Goal: Task Accomplishment & Management: Use online tool/utility

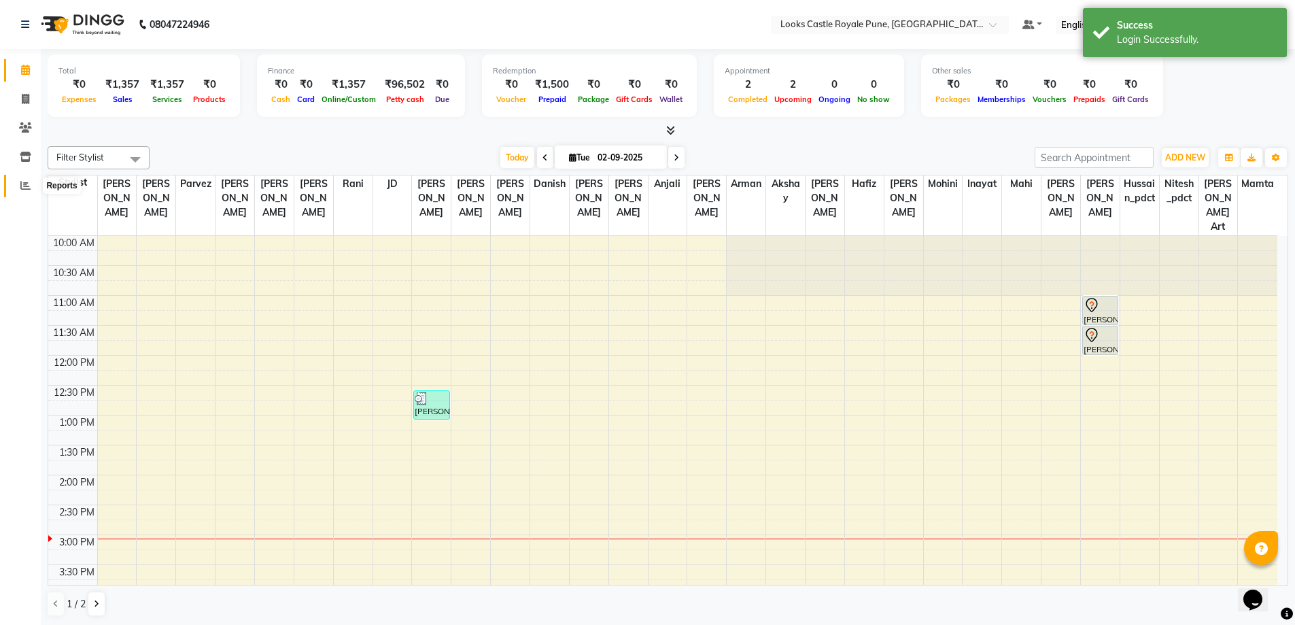
click at [15, 184] on span at bounding box center [26, 186] width 24 height 16
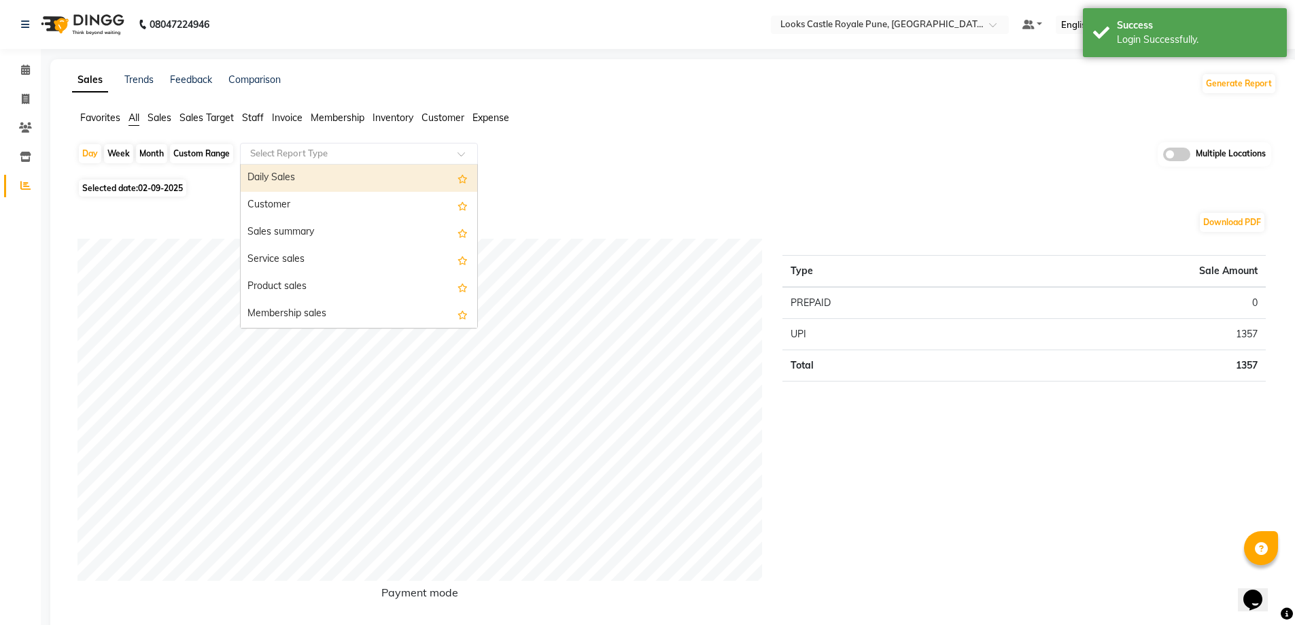
click at [351, 143] on div "Select Report Type" at bounding box center [359, 154] width 238 height 22
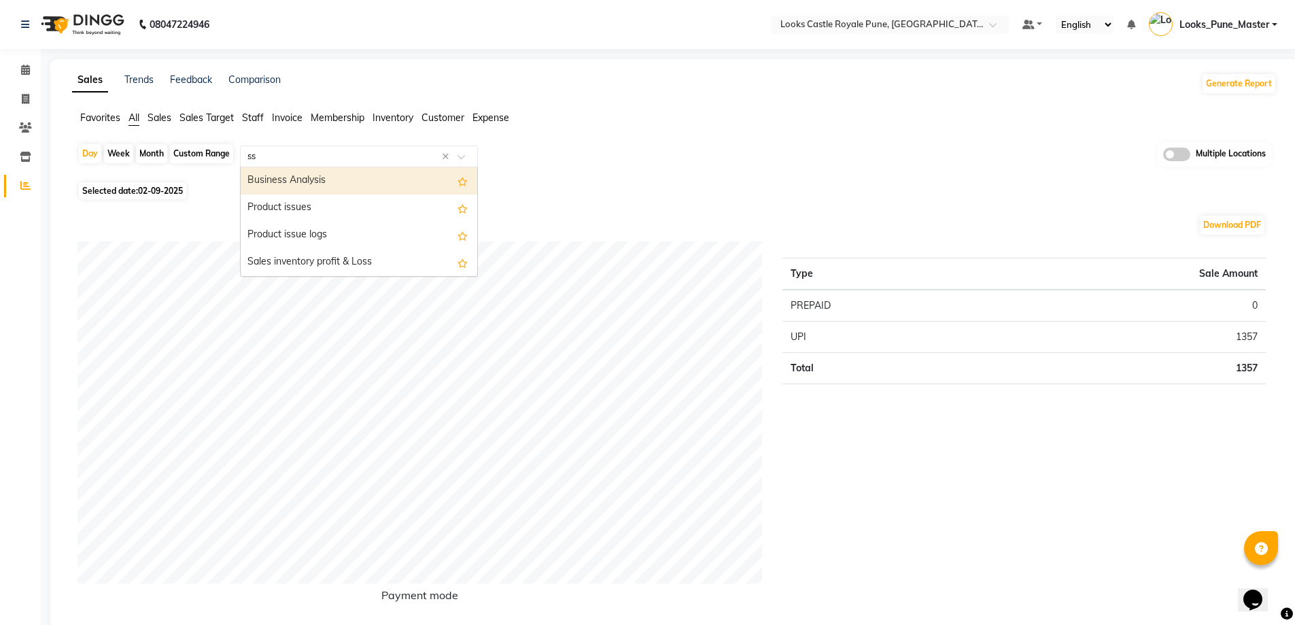
type input "s"
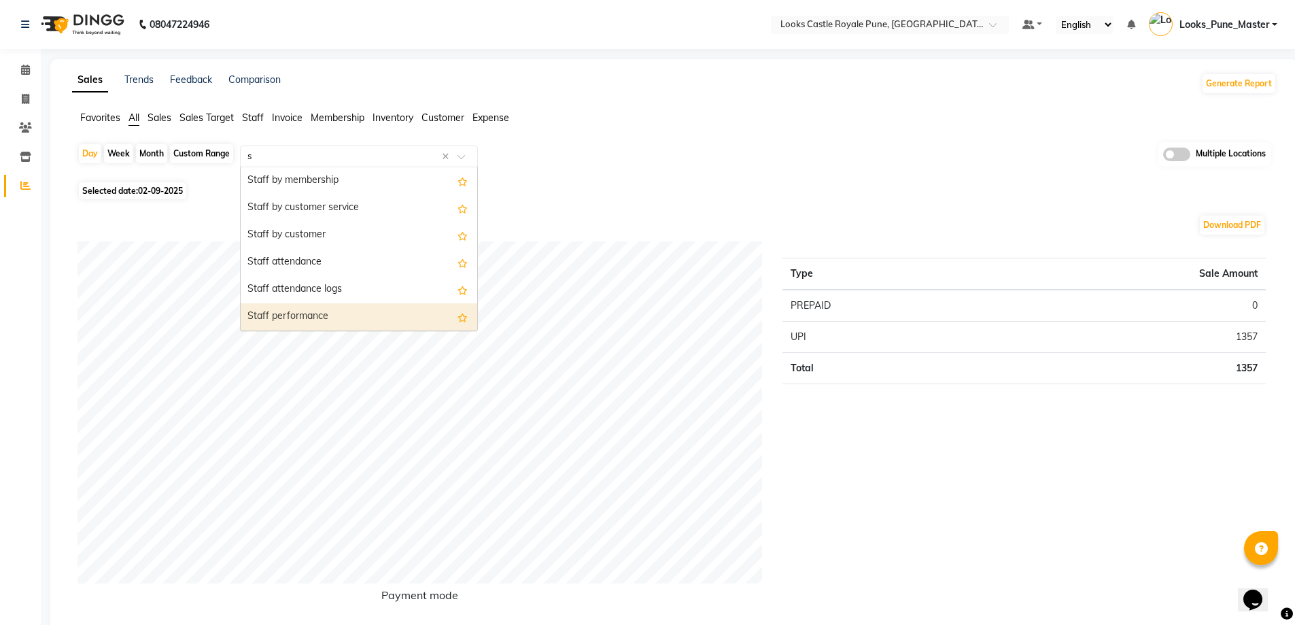
scroll to position [462, 0]
select select "full_report"
select select "csv"
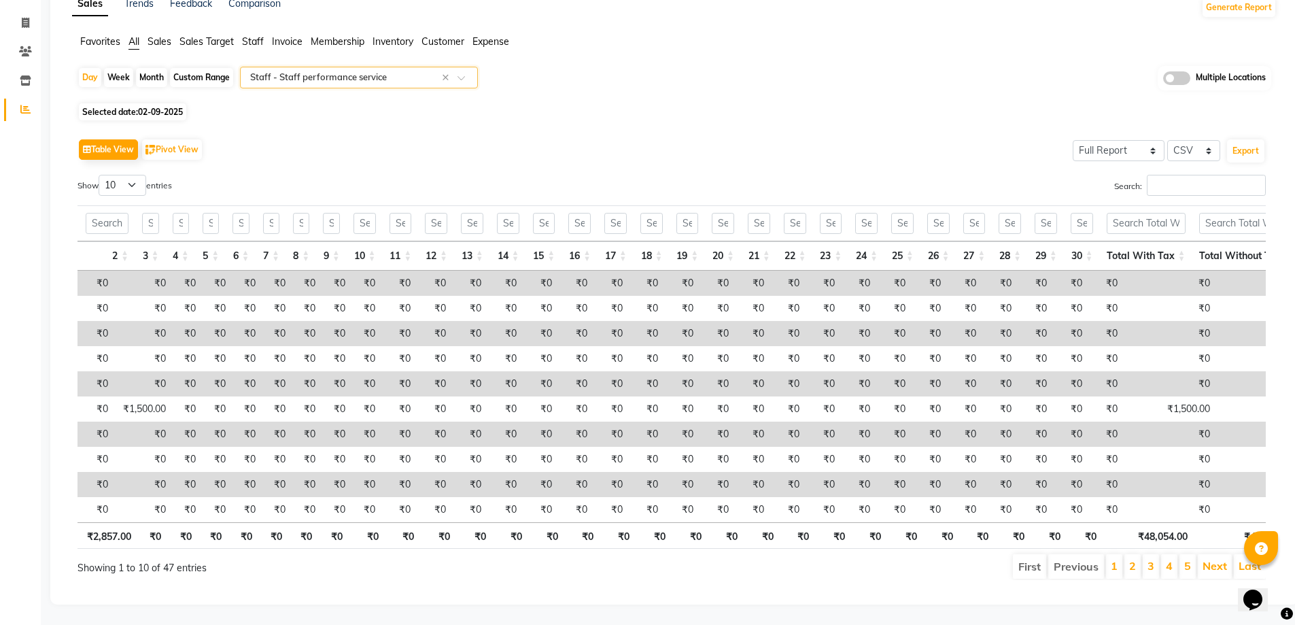
scroll to position [0, 0]
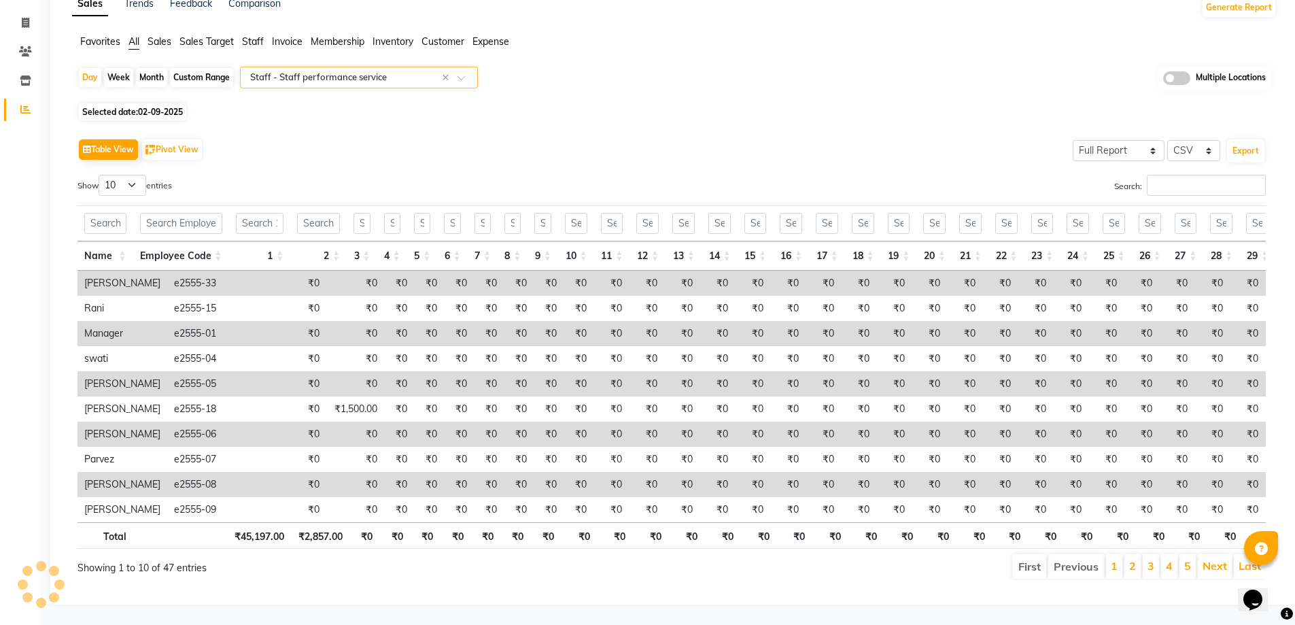
click at [296, 71] on input "text" at bounding box center [345, 78] width 196 height 14
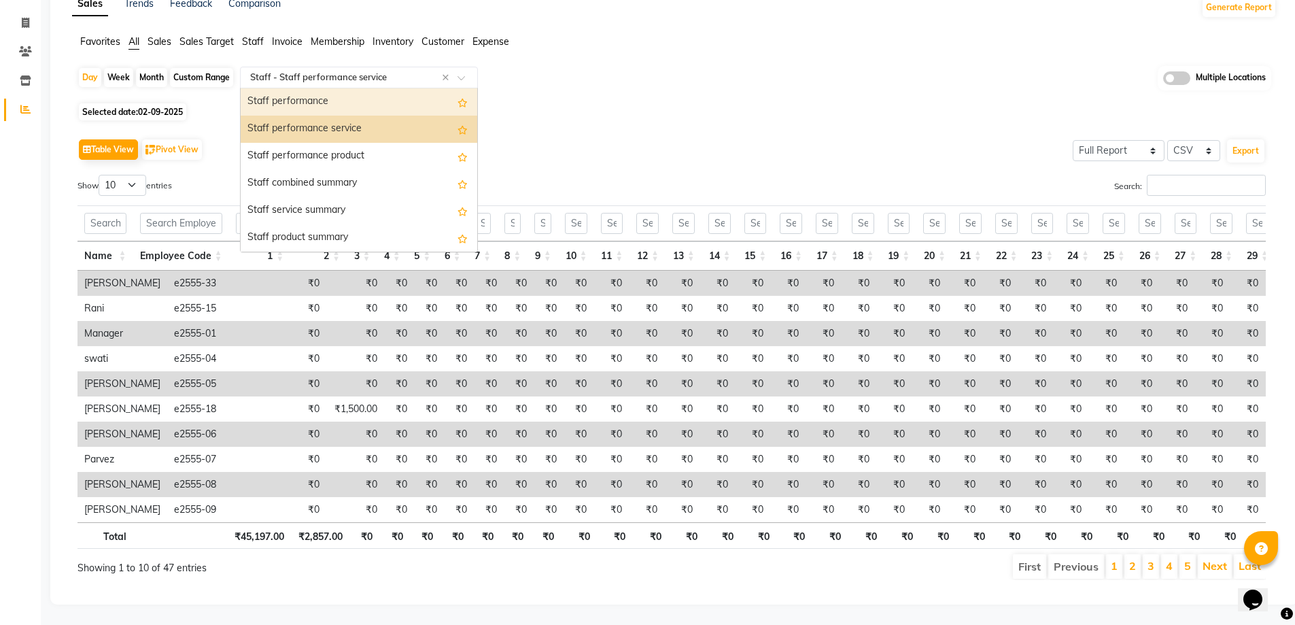
click at [323, 88] on div "Staff performance" at bounding box center [359, 101] width 237 height 27
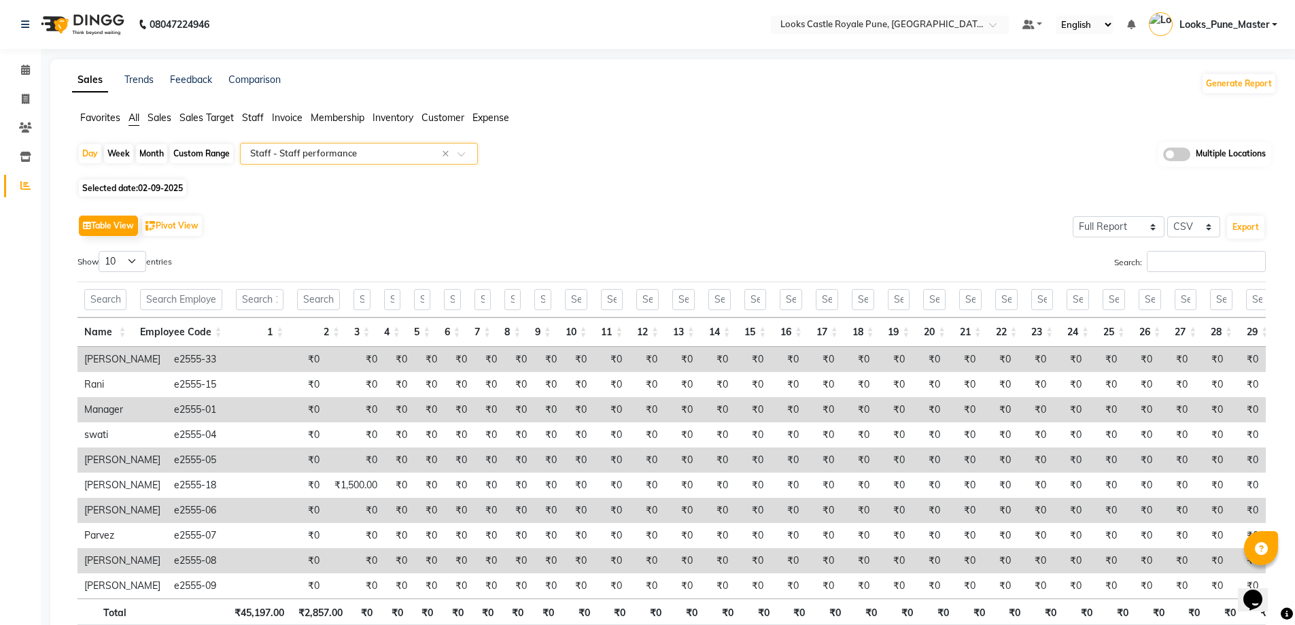
click at [206, 151] on div "Custom Range" at bounding box center [201, 153] width 63 height 19
select select "9"
select select "2025"
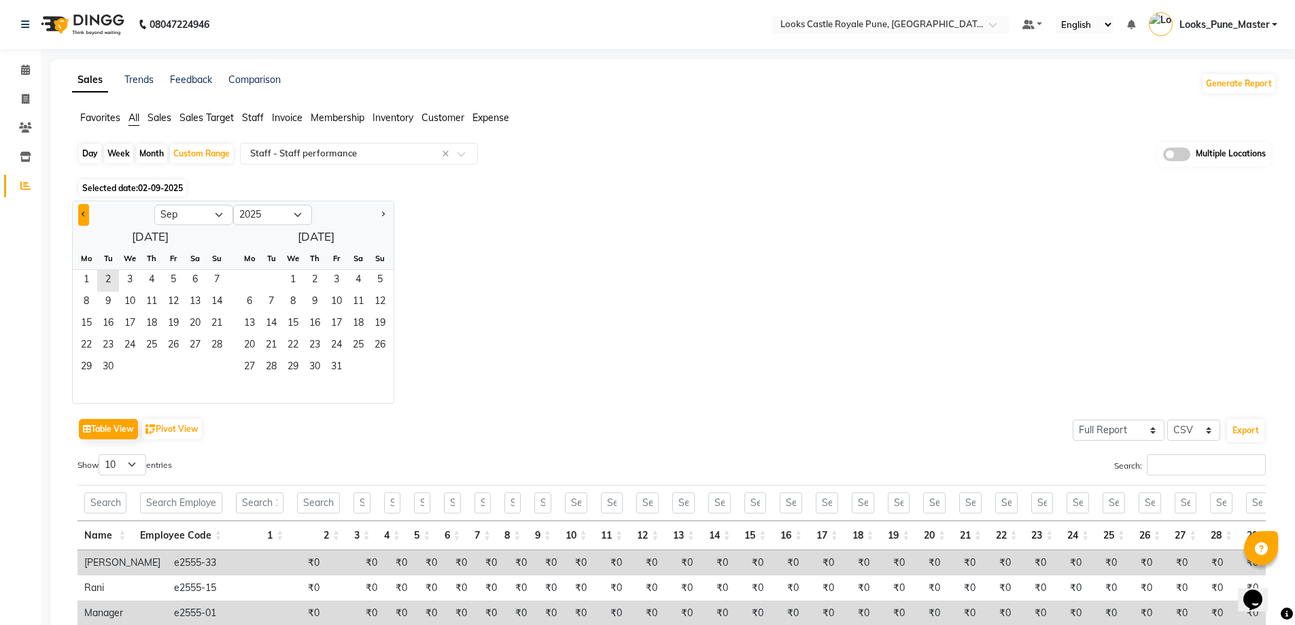
click at [84, 214] on span "Previous month" at bounding box center [84, 213] width 5 height 5
click at [213, 282] on span "1" at bounding box center [217, 281] width 22 height 22
click at [379, 216] on button "Next month" at bounding box center [382, 215] width 11 height 22
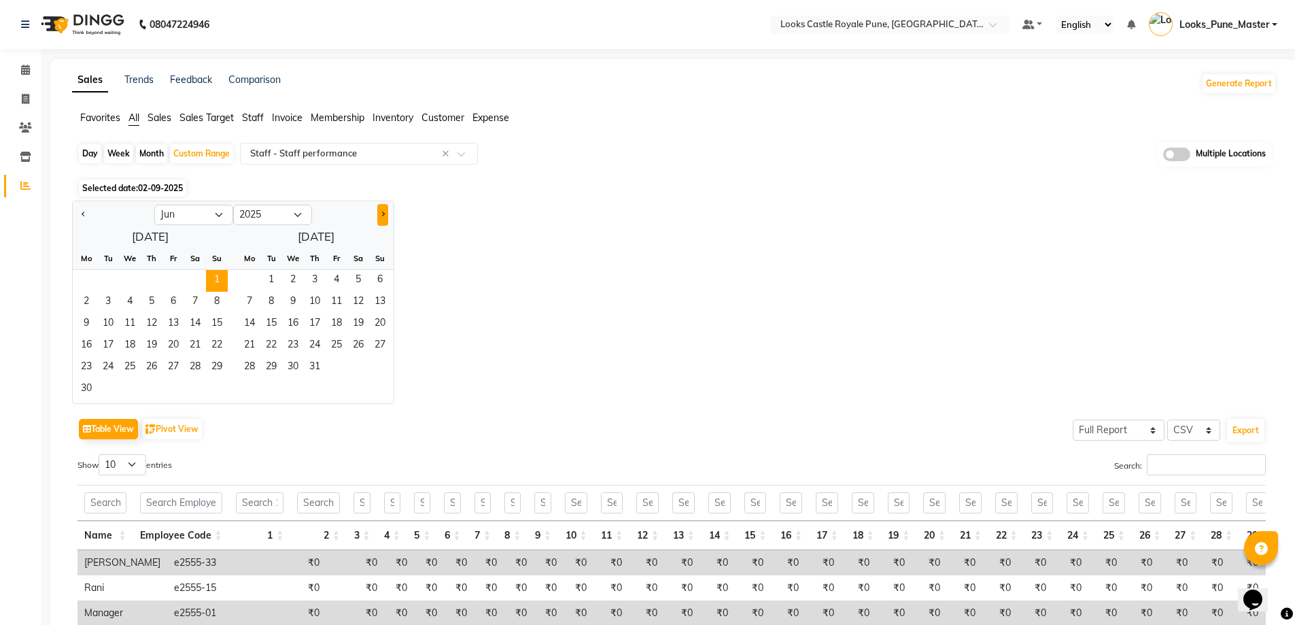
select select "7"
click at [387, 362] on span "31" at bounding box center [380, 368] width 22 height 22
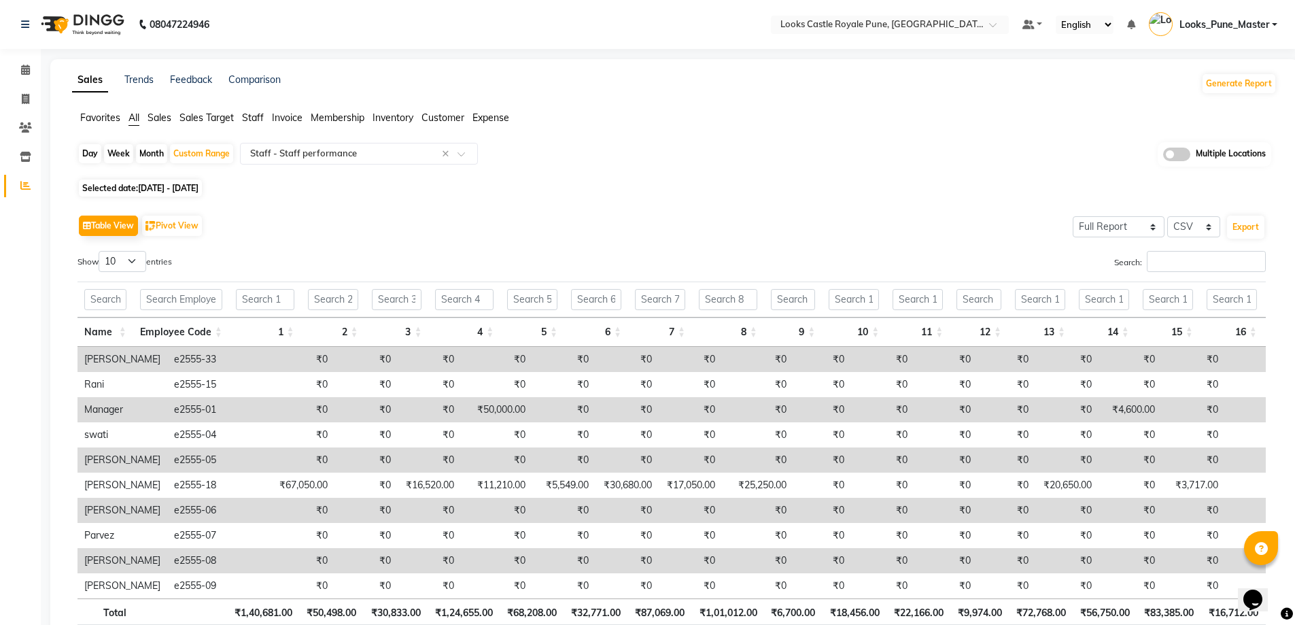
click at [1181, 150] on span at bounding box center [1176, 155] width 27 height 14
click at [1163, 156] on input "checkbox" at bounding box center [1163, 156] width 0 height 0
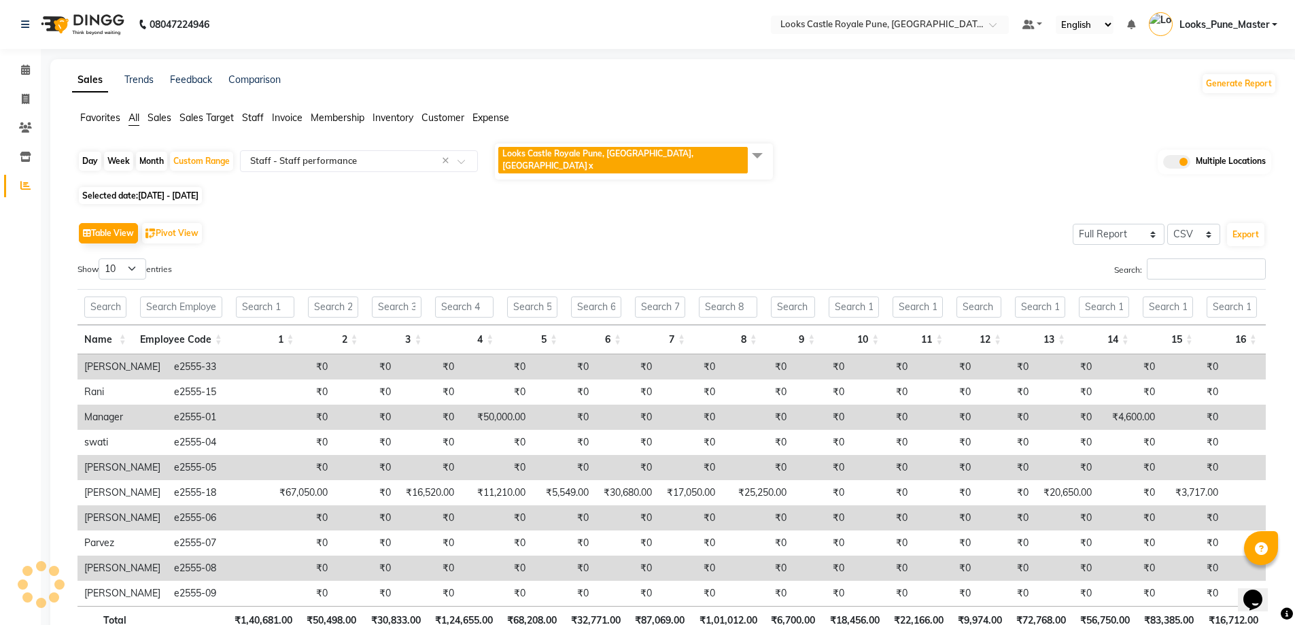
click at [709, 148] on span "Looks Castle Royale Pune, [GEOGRAPHIC_DATA], [GEOGRAPHIC_DATA] x" at bounding box center [634, 161] width 278 height 36
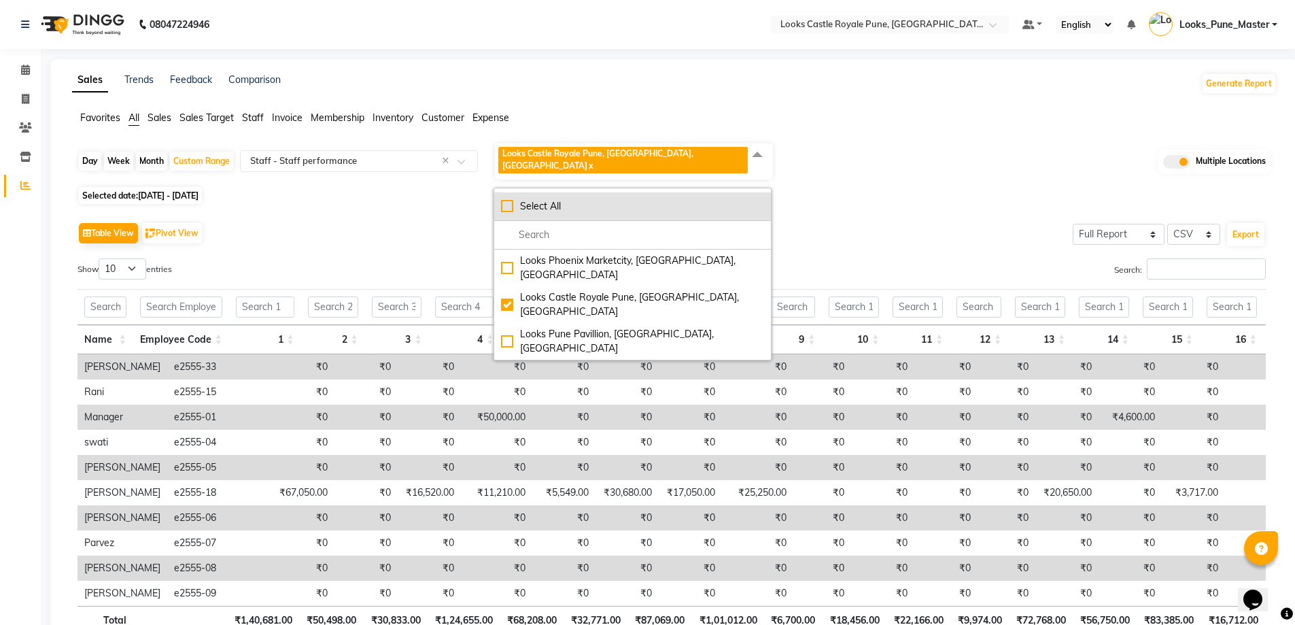
click at [509, 199] on div "Select All" at bounding box center [632, 206] width 263 height 14
checkbox input "true"
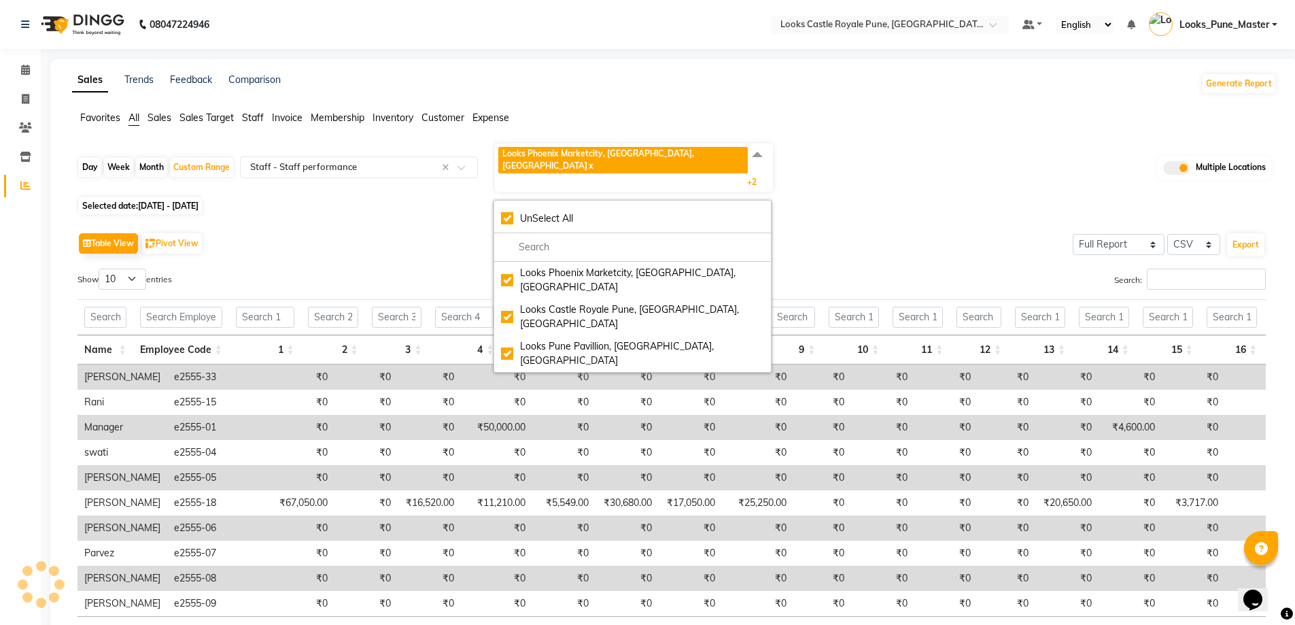
click at [923, 169] on div "Day Week Month Custom Range Select Report Type × Staff - Staff performance × Lo…" at bounding box center [675, 167] width 1194 height 51
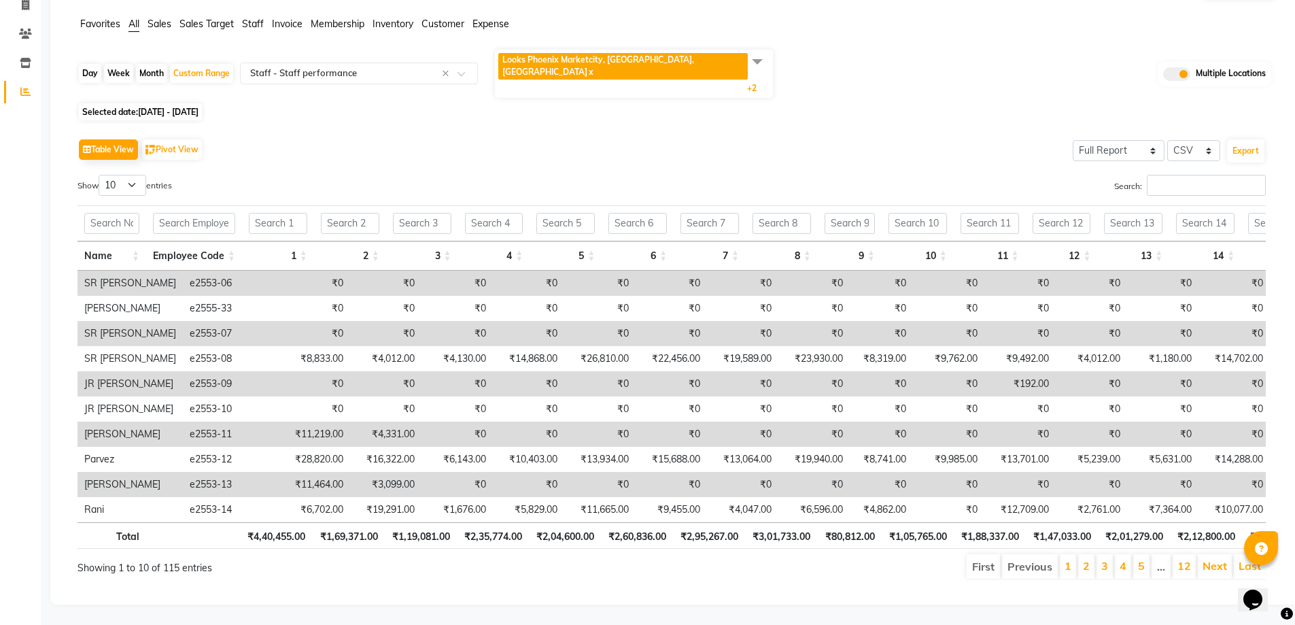
scroll to position [97, 0]
click at [1090, 559] on link "2" at bounding box center [1086, 566] width 7 height 14
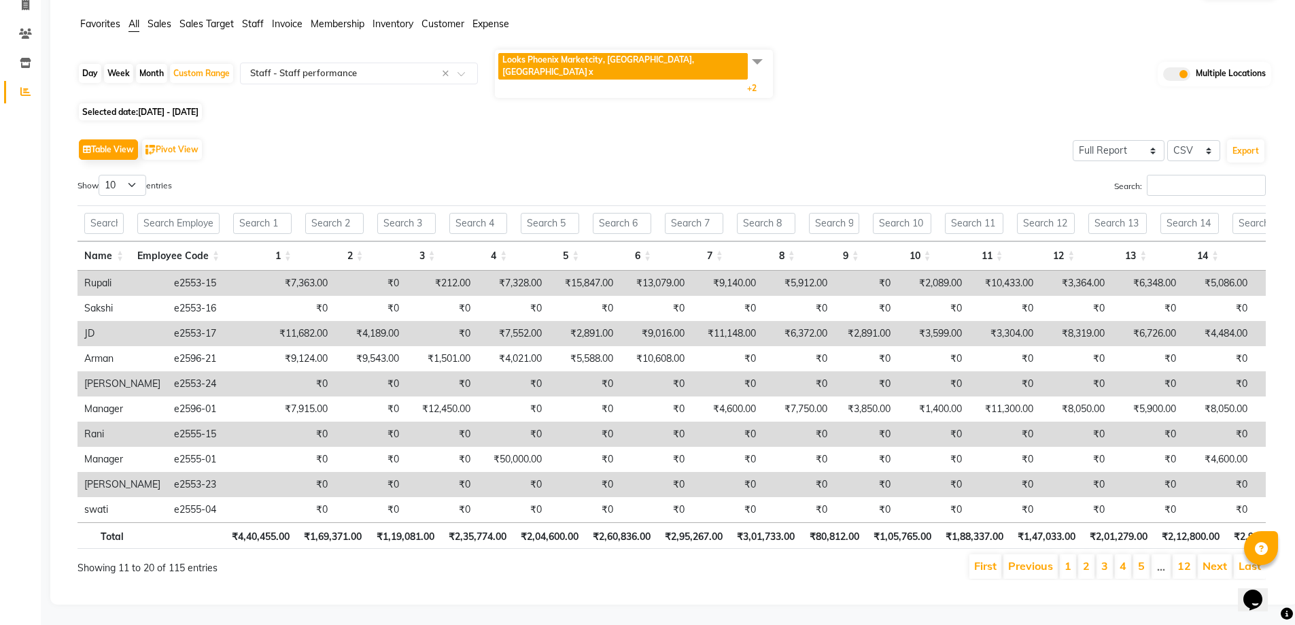
click at [1111, 555] on li "3" at bounding box center [1105, 566] width 16 height 24
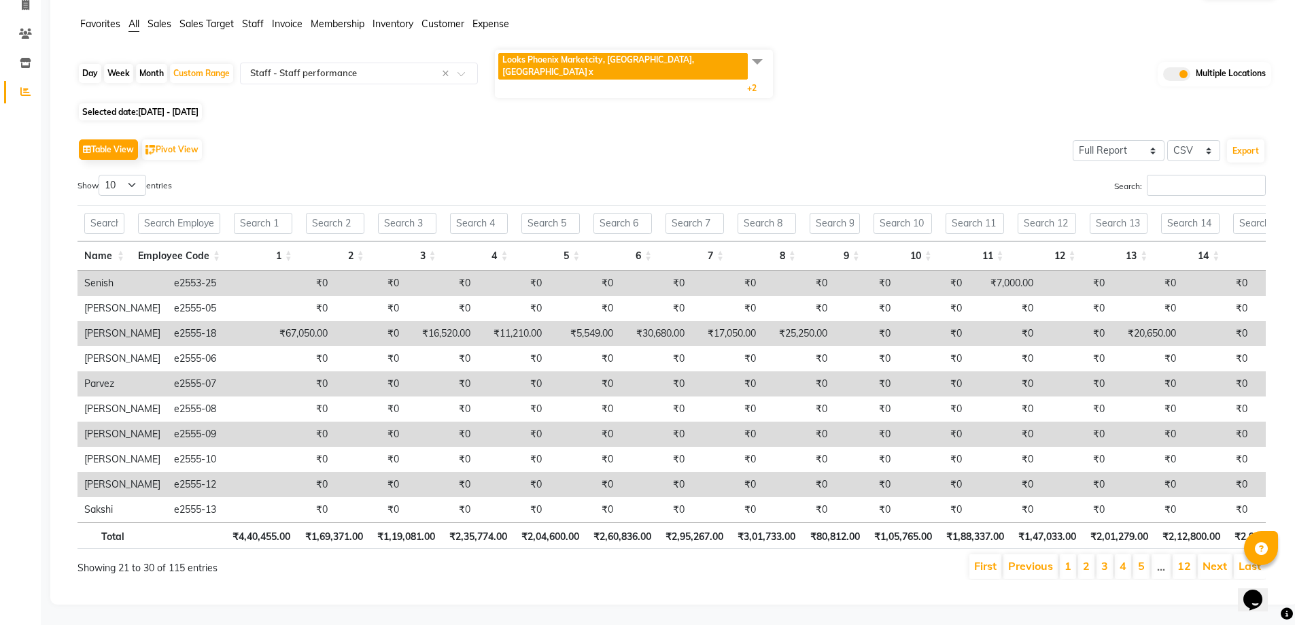
click at [1120, 555] on li "4" at bounding box center [1123, 566] width 16 height 24
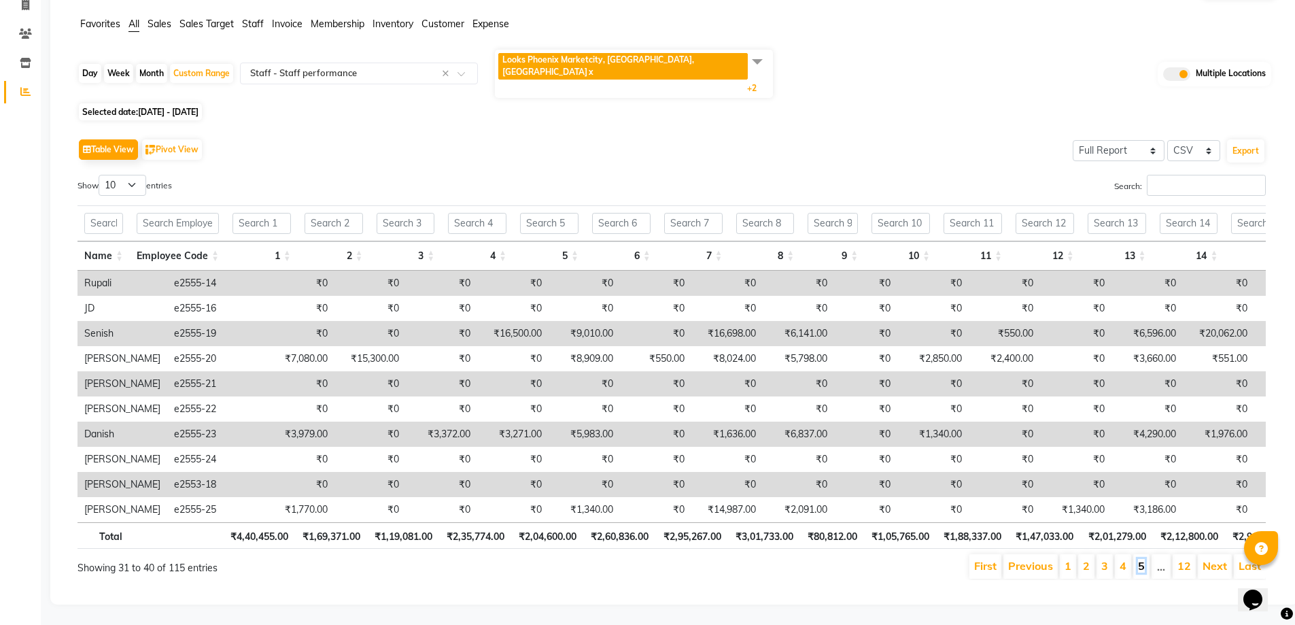
click at [1142, 559] on link "5" at bounding box center [1141, 566] width 7 height 14
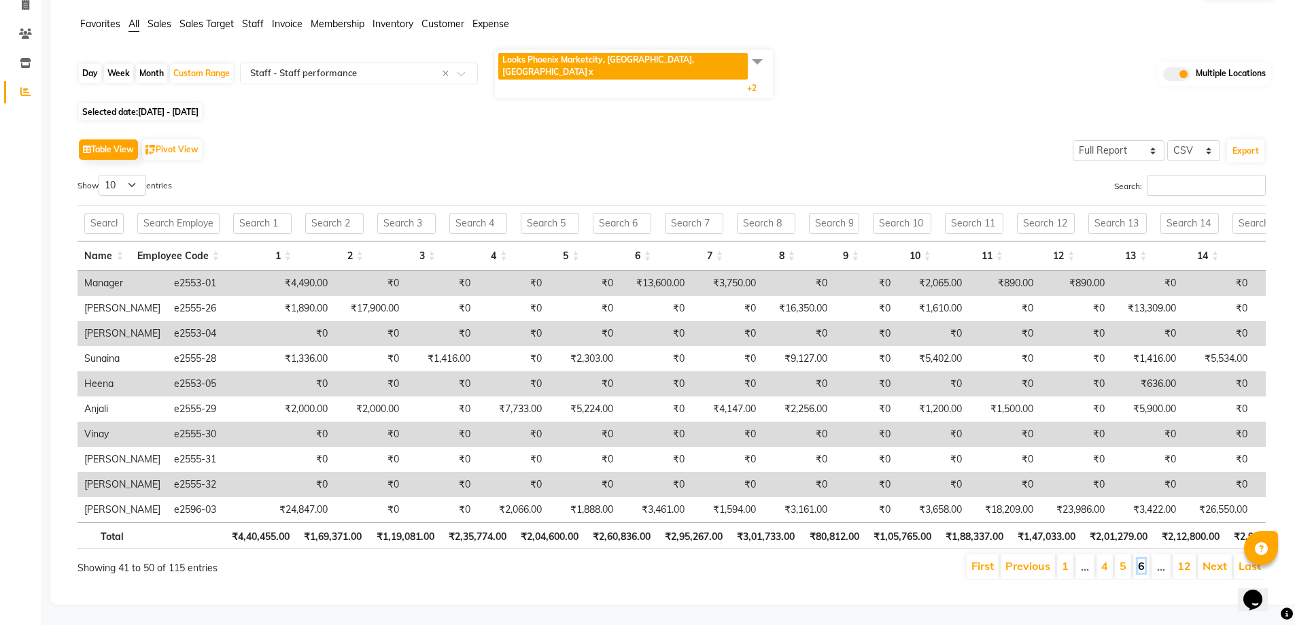
click at [1140, 559] on link "6" at bounding box center [1141, 566] width 7 height 14
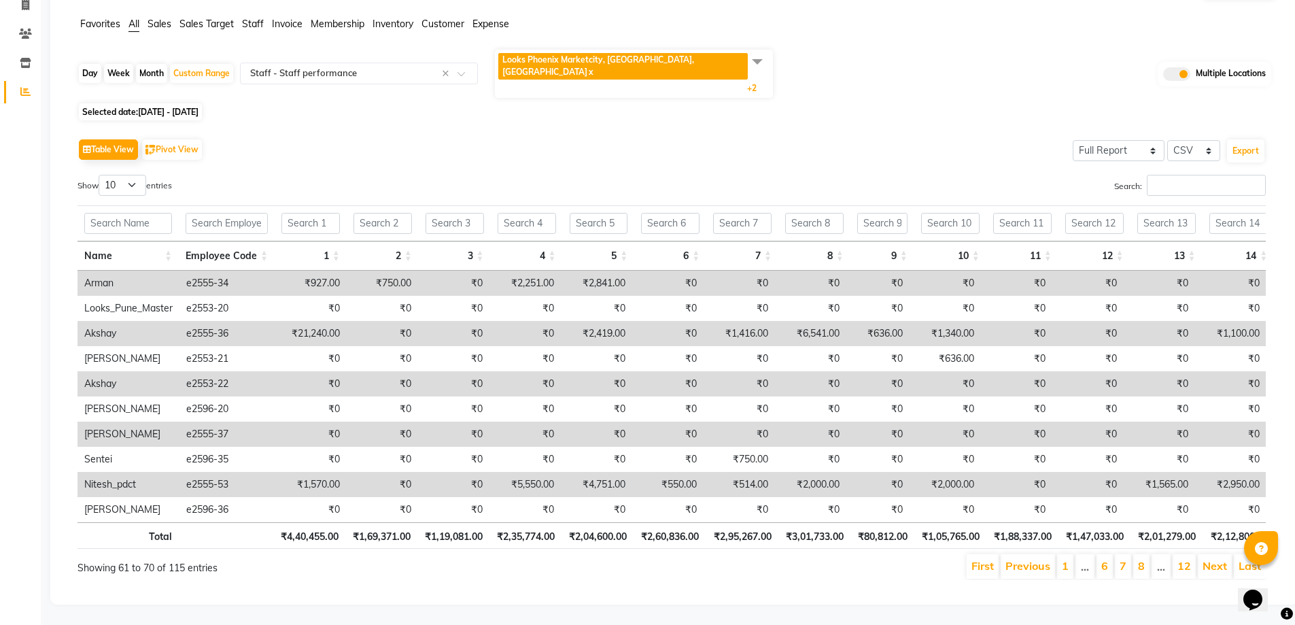
click at [1140, 559] on link "8" at bounding box center [1141, 566] width 7 height 14
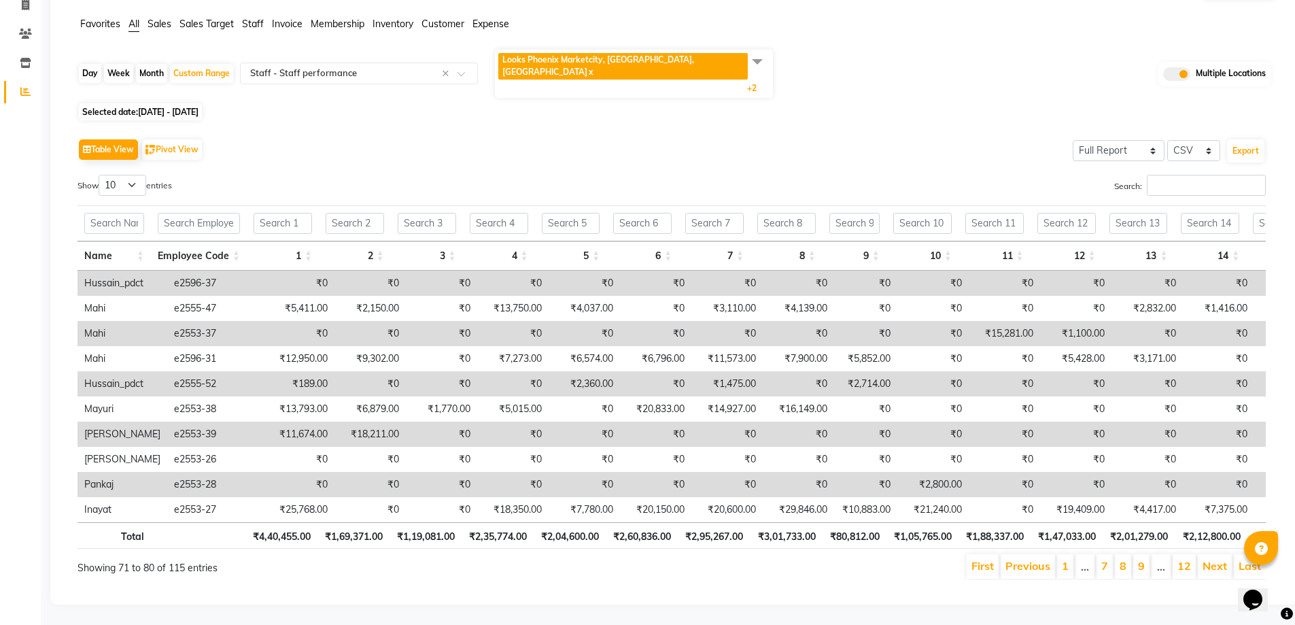
click at [1140, 559] on link "9" at bounding box center [1141, 566] width 7 height 14
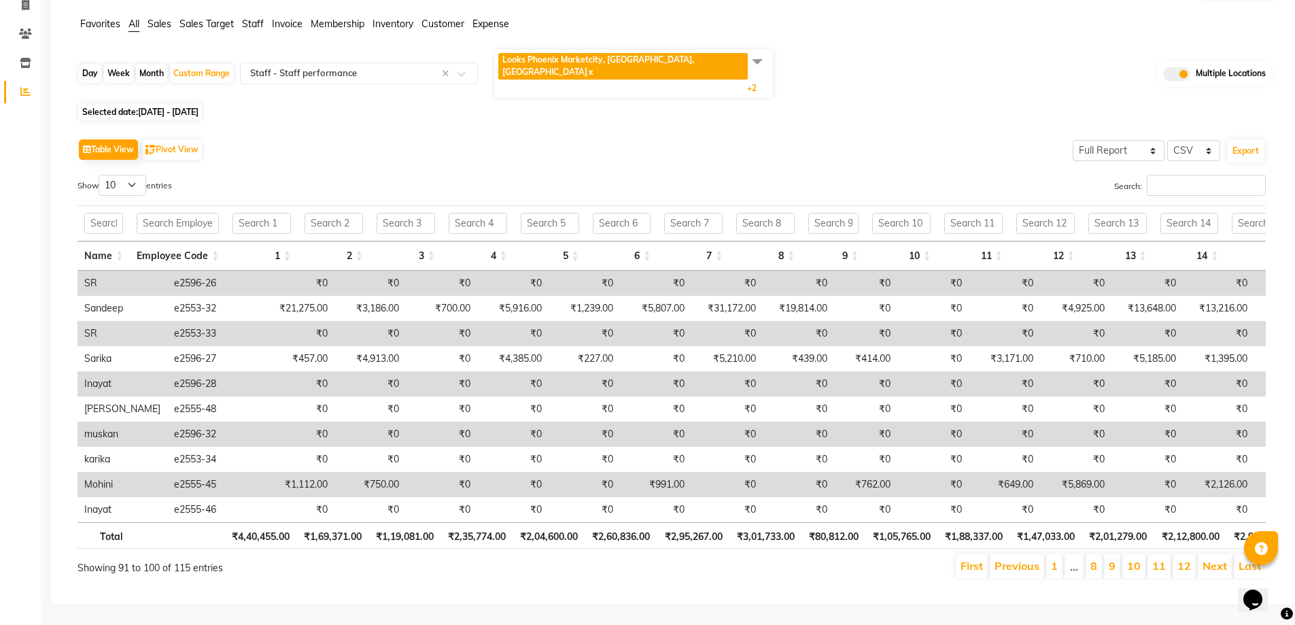
click at [1140, 559] on link "10" at bounding box center [1134, 566] width 14 height 14
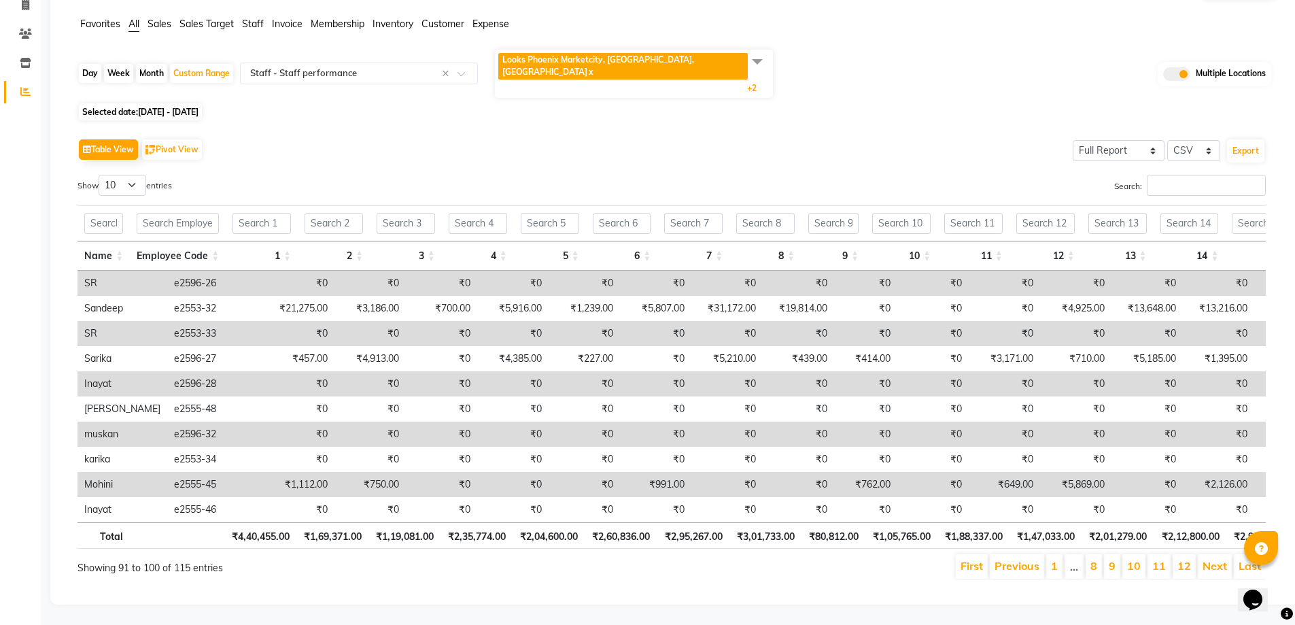
click at [1140, 559] on link "10" at bounding box center [1134, 566] width 14 height 14
click at [1209, 559] on link "Next" at bounding box center [1215, 566] width 24 height 14
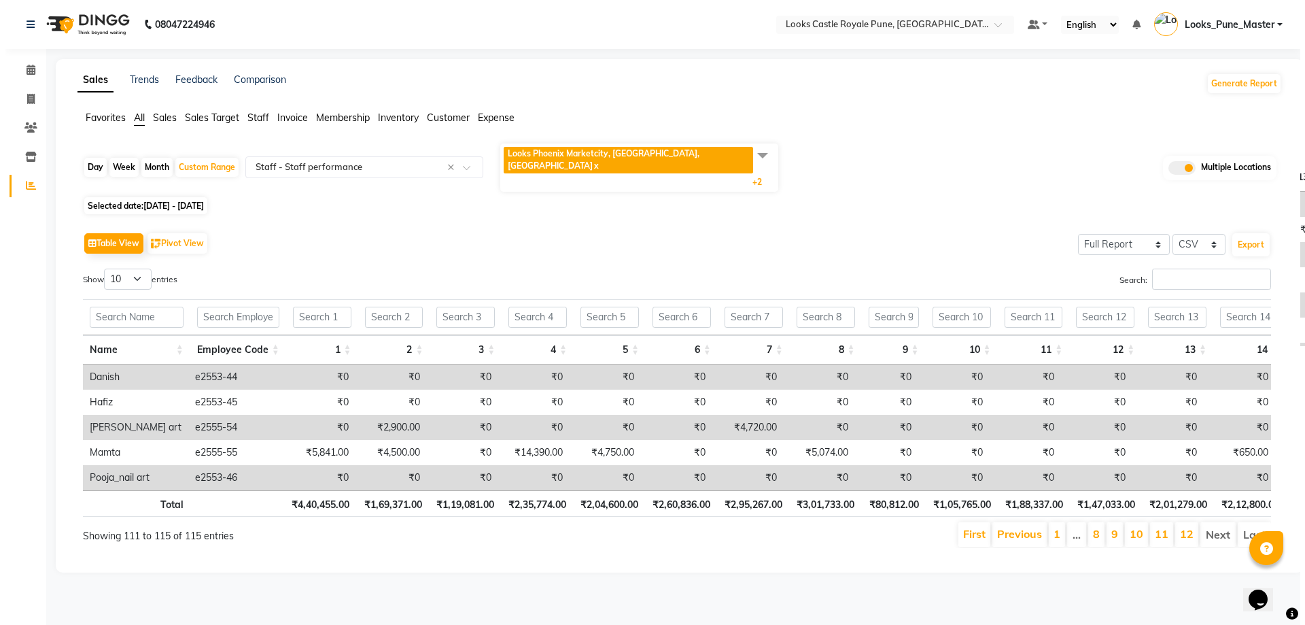
scroll to position [0, 0]
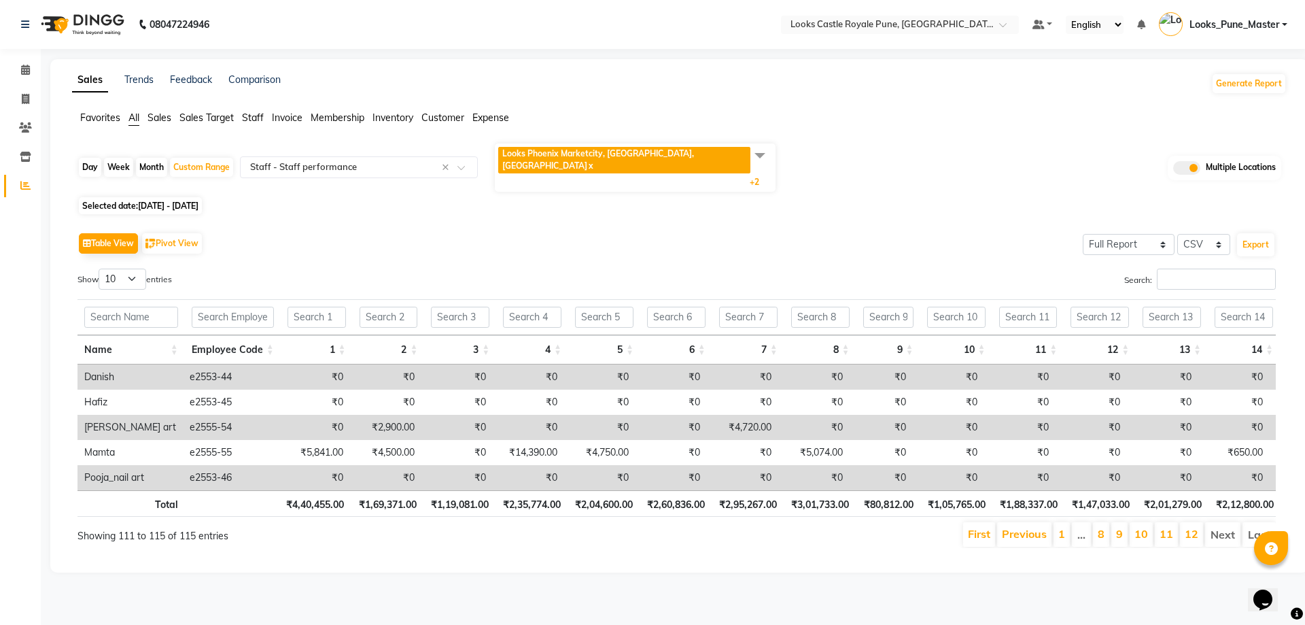
click at [1209, 548] on div "Show 10 25 50 100 entries Search: Name Employee Code 1 2 3 4 5 6 7 8 9 10 11 12…" at bounding box center [677, 408] width 1199 height 279
click at [1201, 535] on div at bounding box center [1201, 535] width 0 height 0
click at [1222, 523] on li "Next" at bounding box center [1222, 534] width 35 height 24
click at [1251, 233] on button "Export" at bounding box center [1255, 244] width 37 height 23
click at [315, 160] on input "text" at bounding box center [345, 167] width 196 height 14
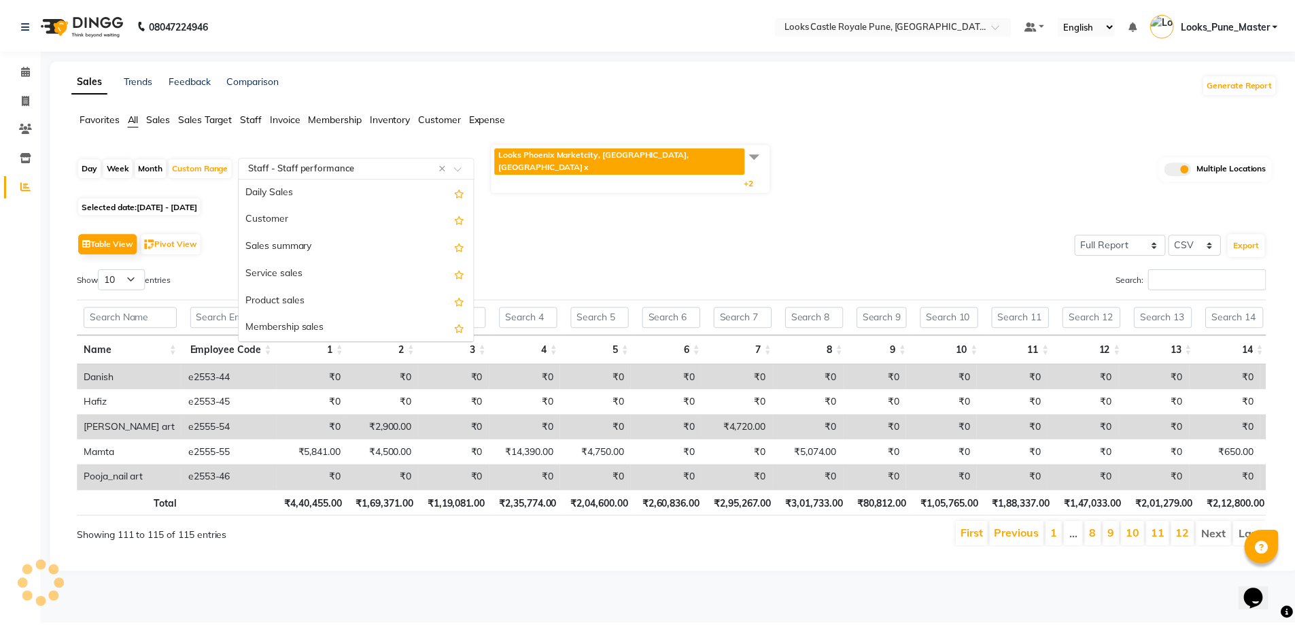
scroll to position [571, 0]
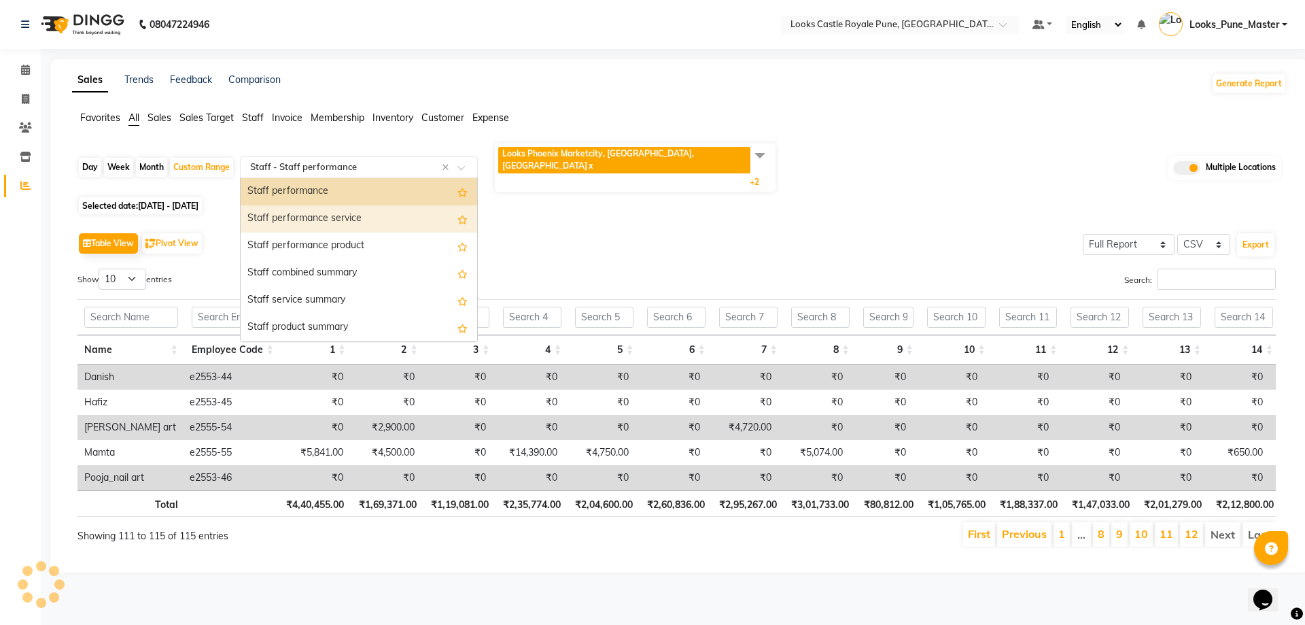
click at [322, 205] on div "Staff performance service" at bounding box center [359, 218] width 237 height 27
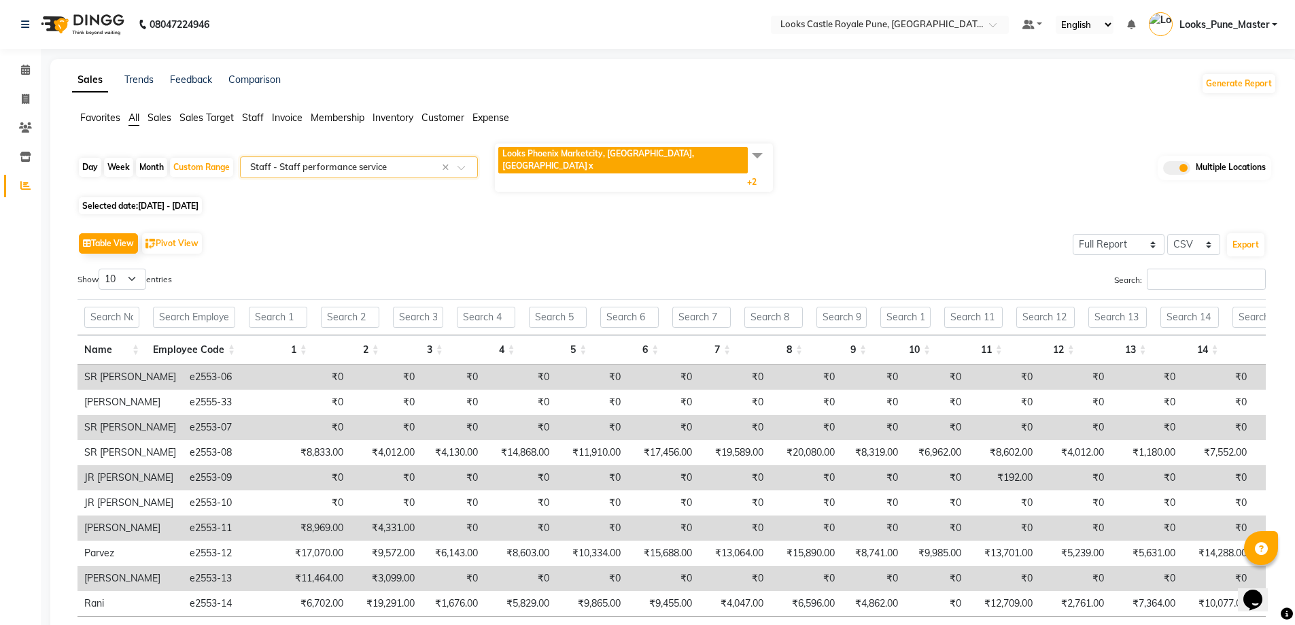
click at [680, 147] on span "Looks Phoenix Marketcity, [GEOGRAPHIC_DATA], [GEOGRAPHIC_DATA] x" at bounding box center [622, 160] width 249 height 27
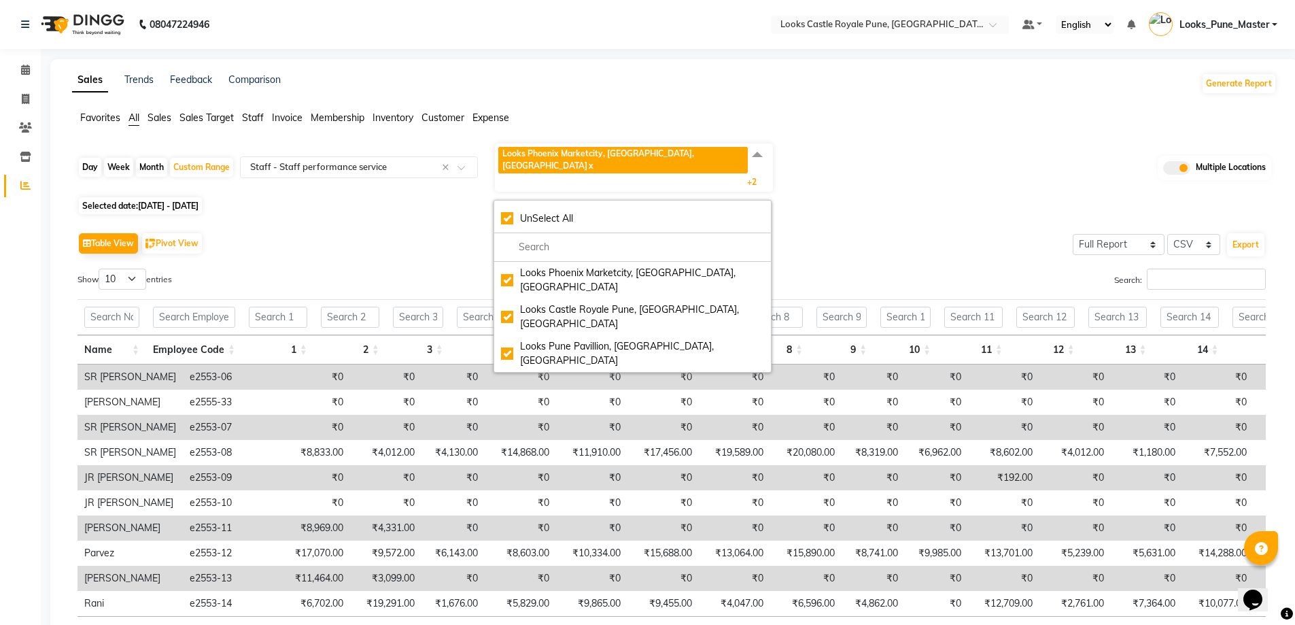
click at [850, 218] on div "Table View Pivot View Select Full Report Filtered Report Select CSV PDF Export …" at bounding box center [672, 451] width 1210 height 466
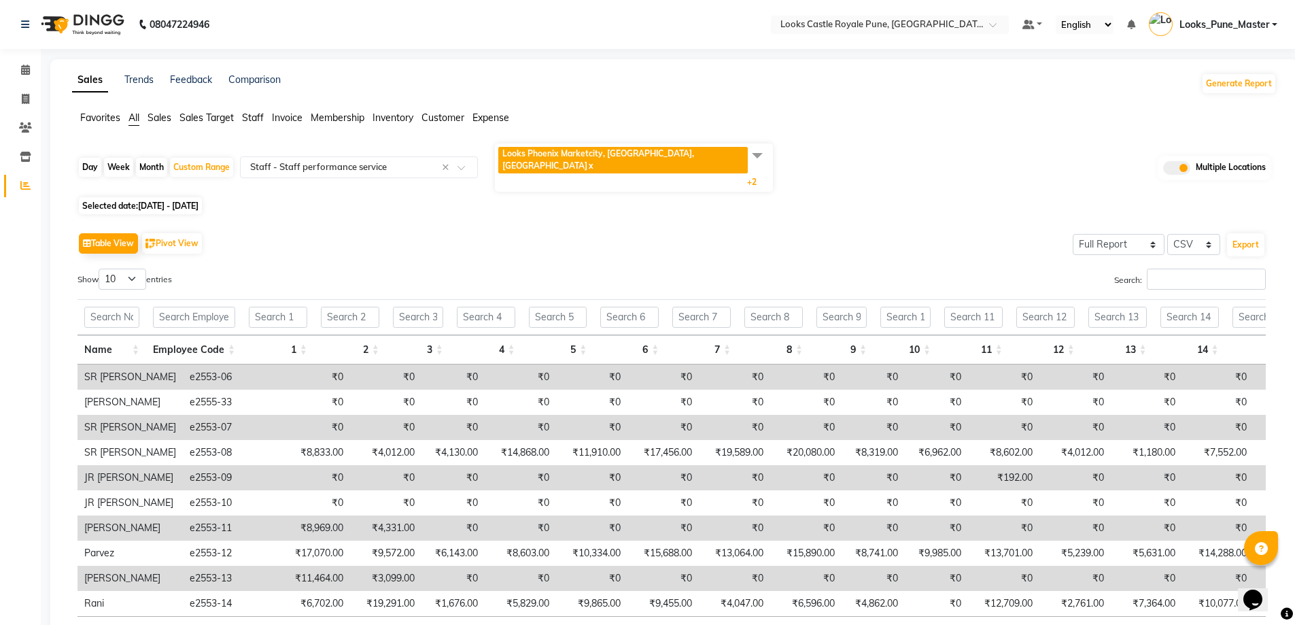
click at [199, 201] on span "[DATE] - [DATE]" at bounding box center [168, 206] width 61 height 10
select select "6"
select select "2025"
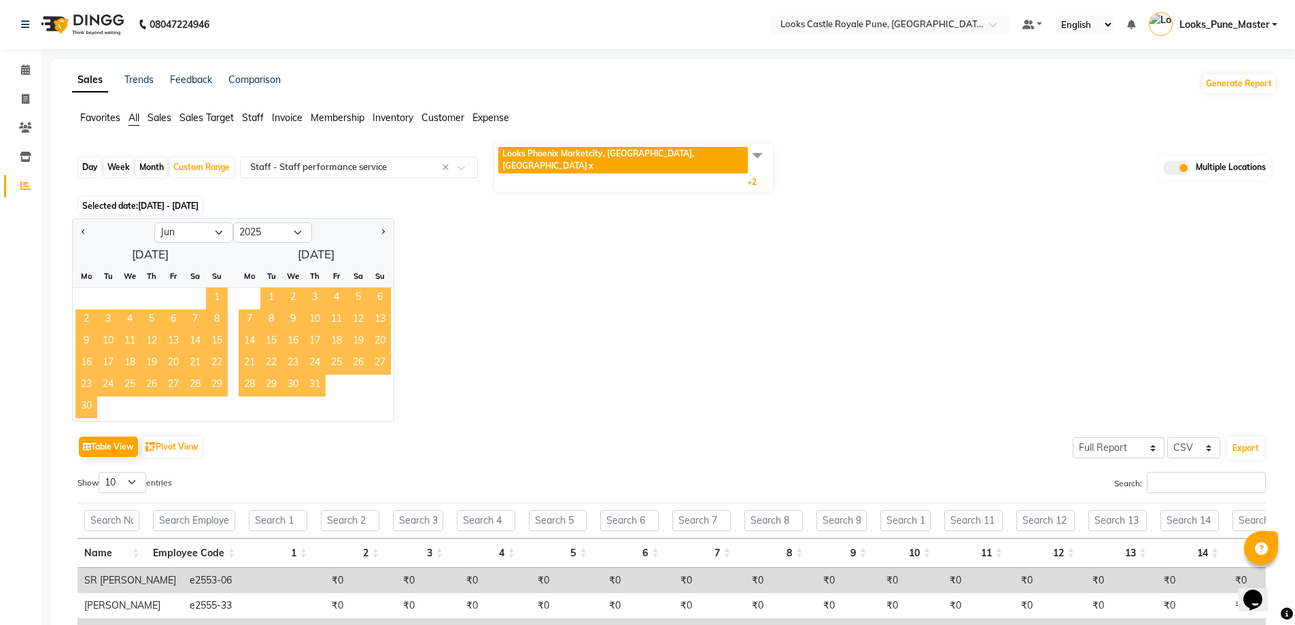
click at [216, 288] on span "1" at bounding box center [217, 299] width 22 height 22
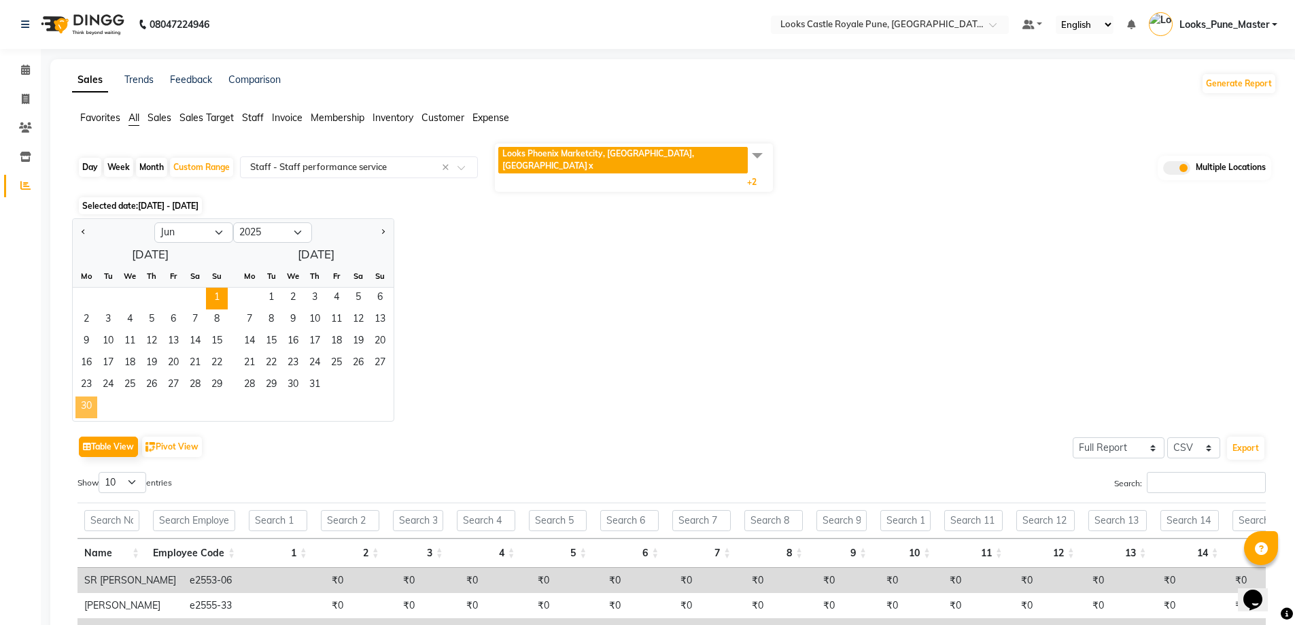
click at [84, 396] on span "30" at bounding box center [86, 407] width 22 height 22
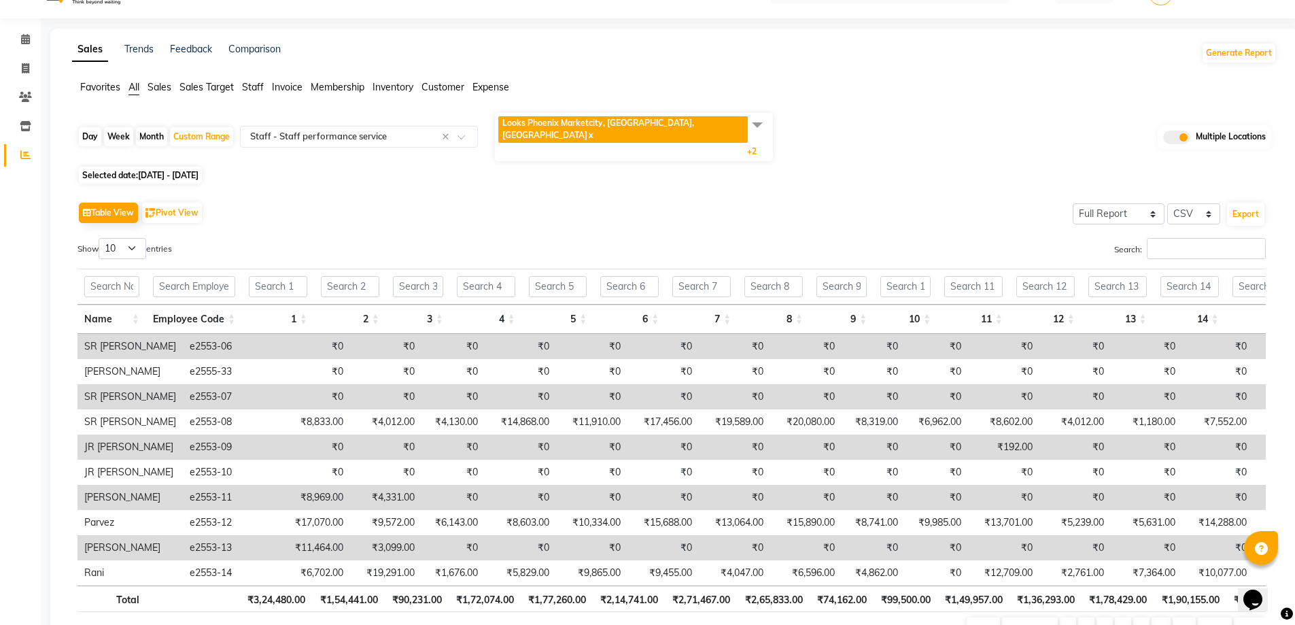
scroll to position [0, 0]
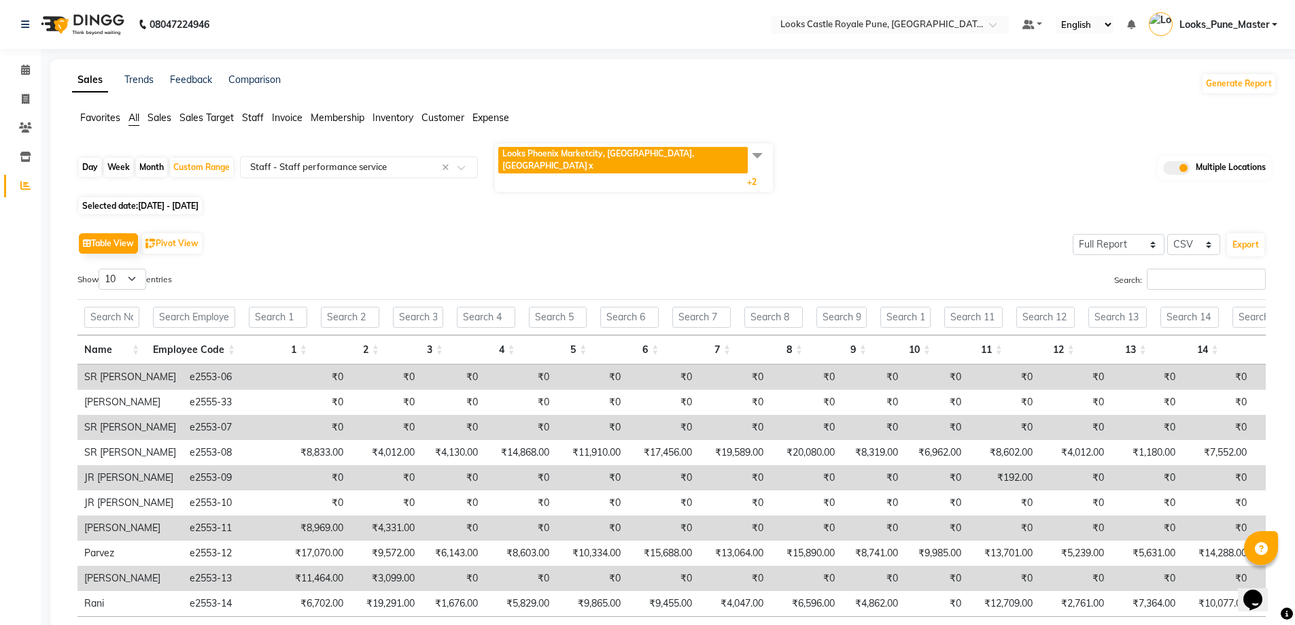
click at [606, 169] on div "Day Week Month Custom Range Select Report Type × Staff - Staff performance serv…" at bounding box center [675, 167] width 1194 height 51
click at [600, 150] on span "Looks Phoenix Marketcity, [GEOGRAPHIC_DATA], [GEOGRAPHIC_DATA]" at bounding box center [598, 159] width 192 height 22
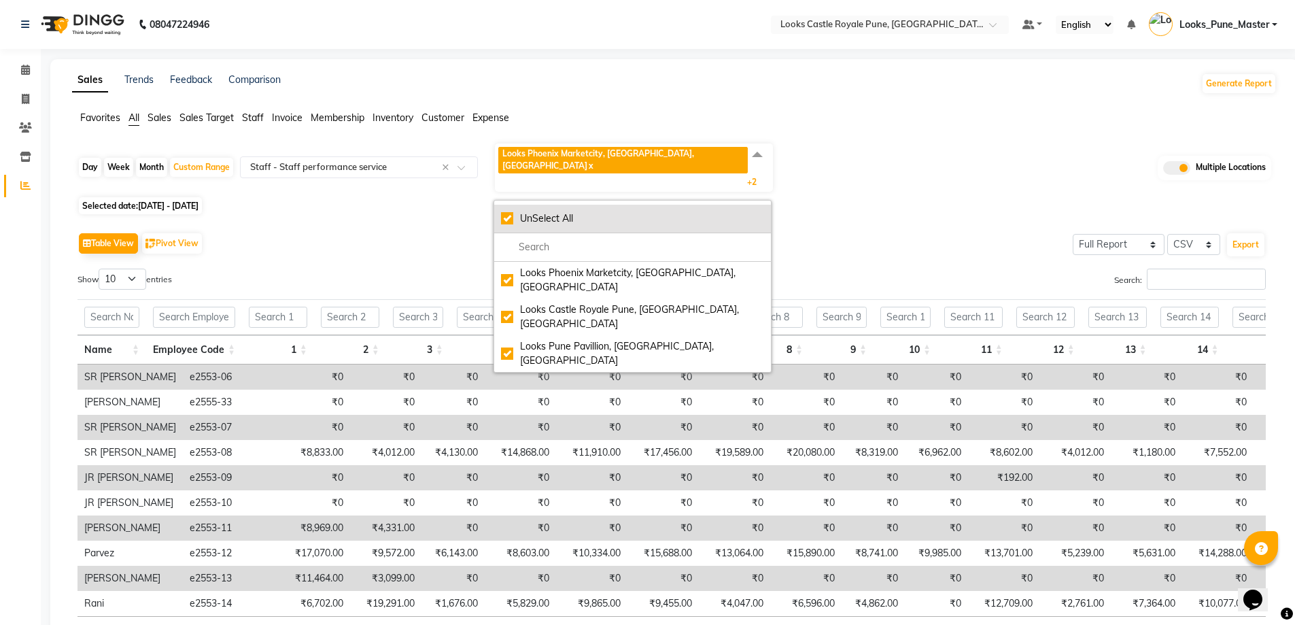
click at [550, 211] on div "UnSelect All" at bounding box center [632, 218] width 263 height 14
checkbox input "false"
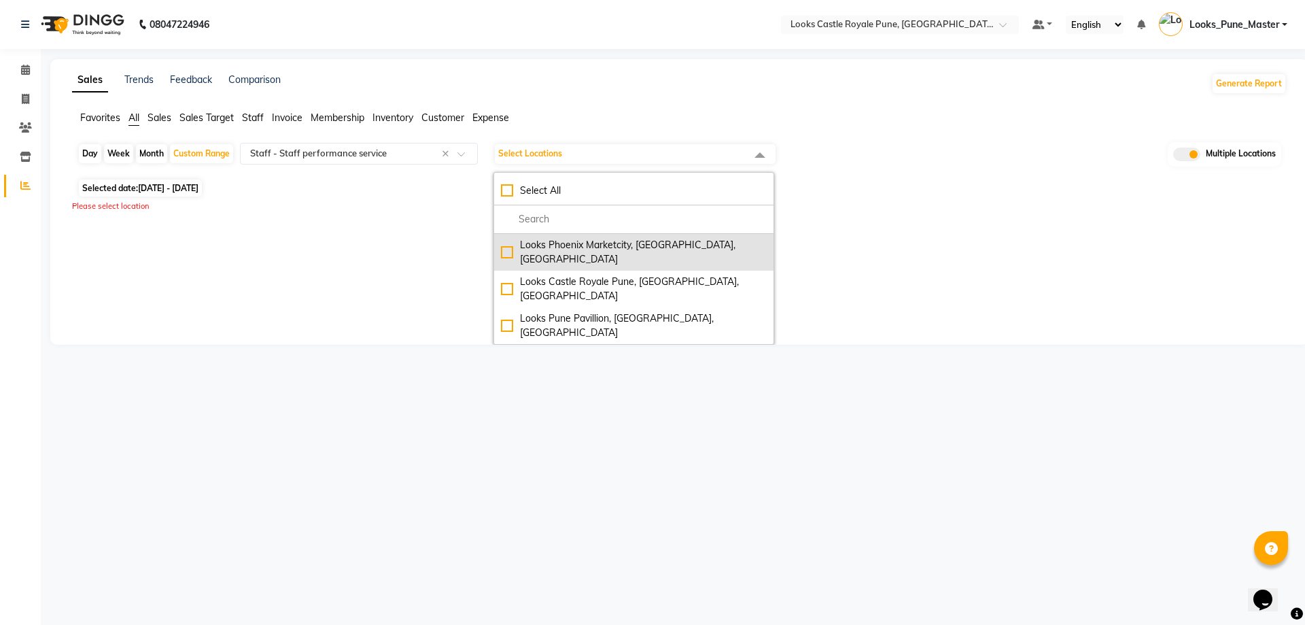
click at [551, 241] on div "Looks Phoenix Marketcity, [GEOGRAPHIC_DATA], [GEOGRAPHIC_DATA]" at bounding box center [634, 252] width 266 height 29
checkbox input "true"
select select "full_report"
select select "csv"
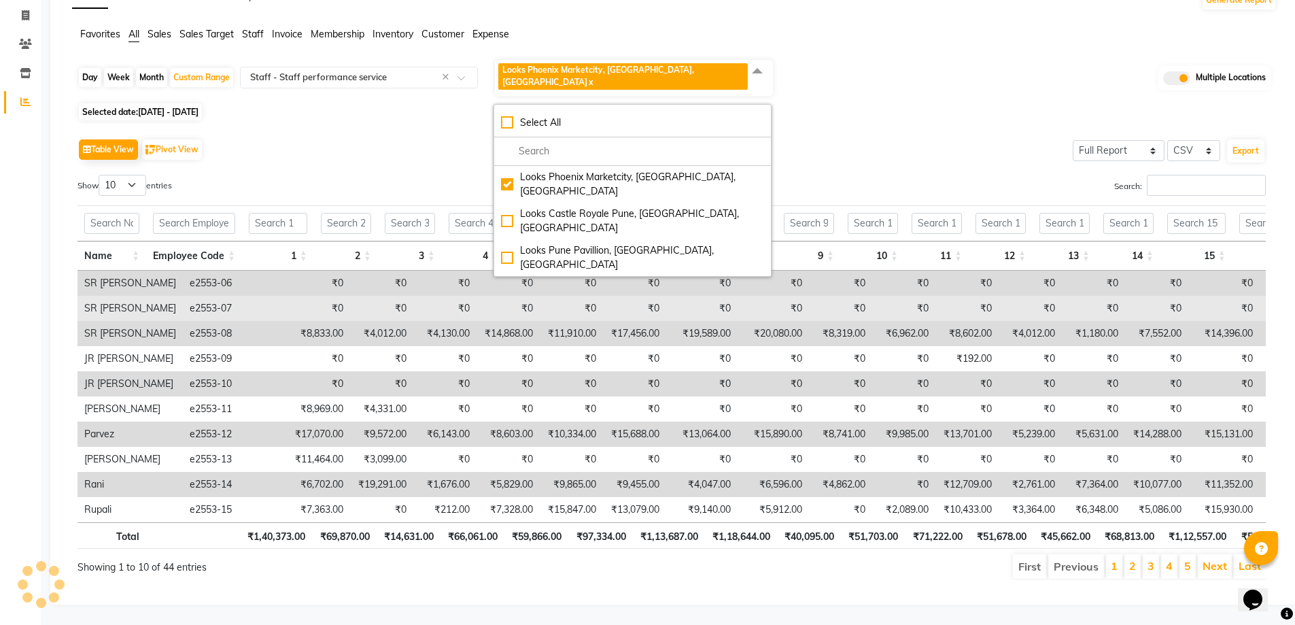
scroll to position [97, 0]
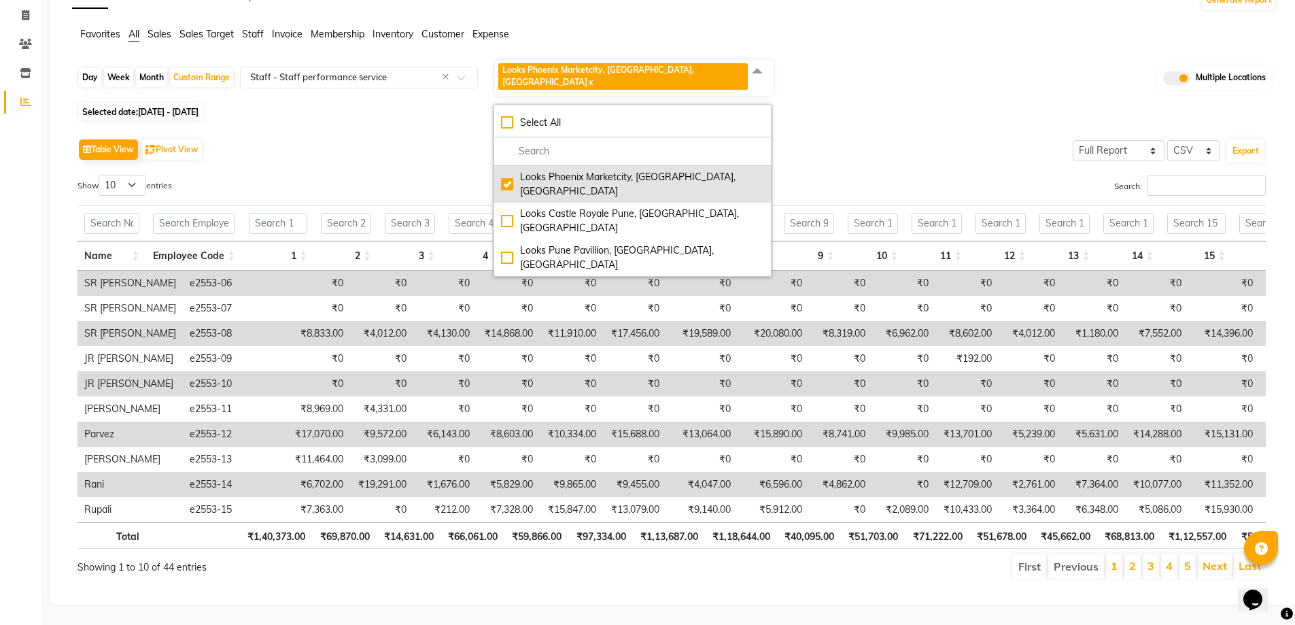
click at [560, 170] on div "Looks Phoenix Marketcity, [GEOGRAPHIC_DATA], [GEOGRAPHIC_DATA]" at bounding box center [632, 184] width 263 height 29
checkbox input "false"
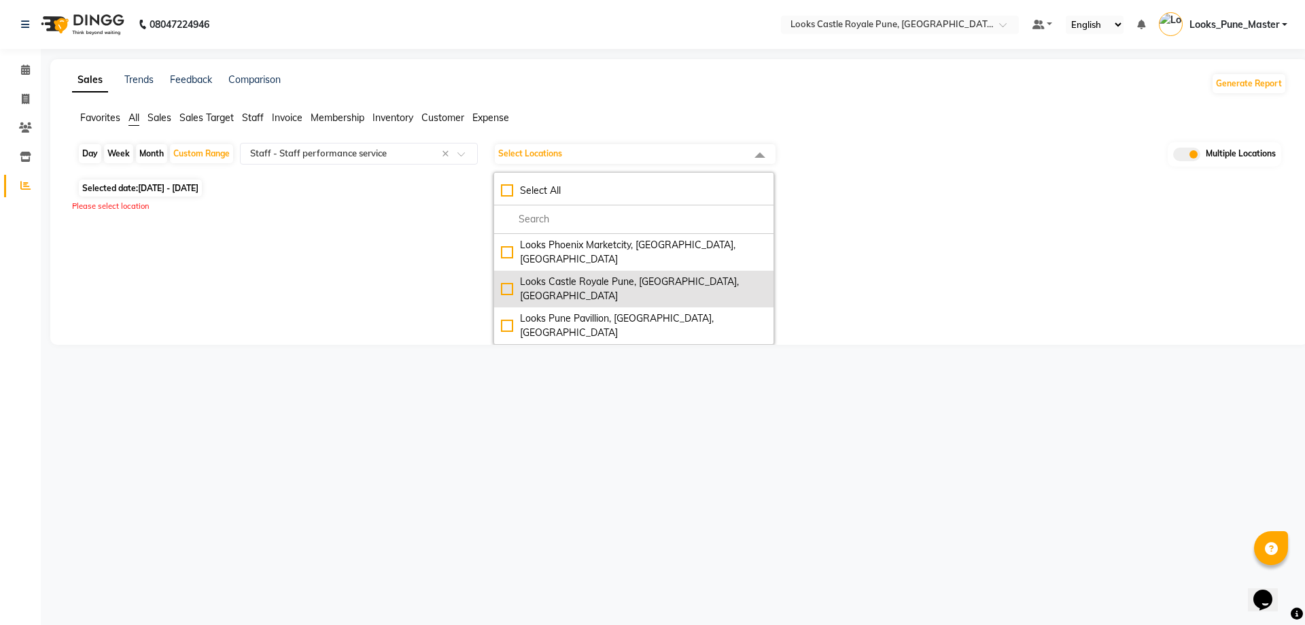
click at [527, 275] on div "Looks Castle Royale Pune, [GEOGRAPHIC_DATA], [GEOGRAPHIC_DATA]" at bounding box center [634, 289] width 266 height 29
checkbox input "true"
select select "full_report"
select select "csv"
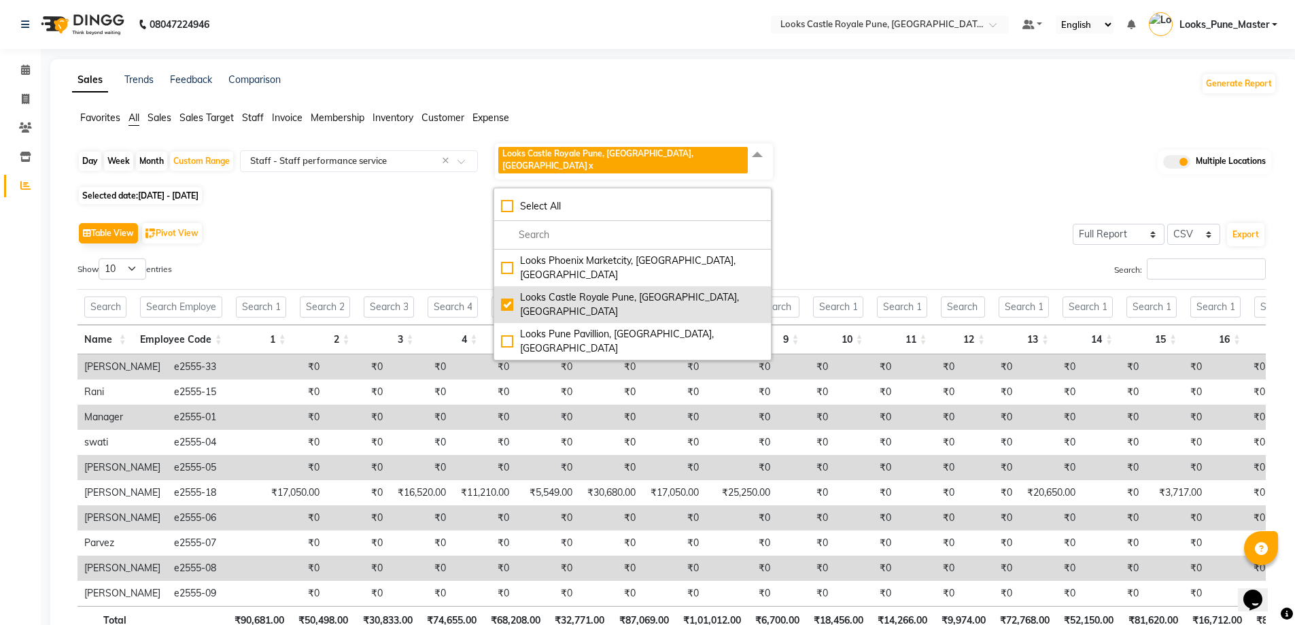
click at [527, 290] on div "Looks Castle Royale Pune, [GEOGRAPHIC_DATA], [GEOGRAPHIC_DATA]" at bounding box center [632, 304] width 263 height 29
checkbox input "false"
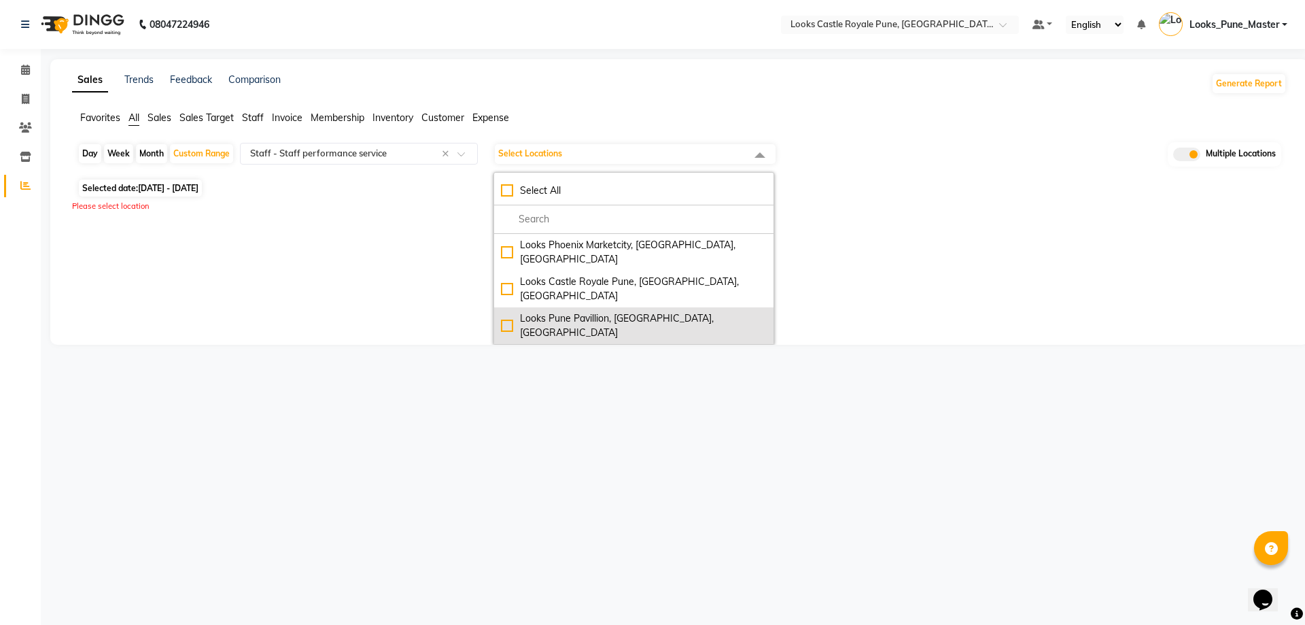
click at [534, 307] on li "Looks Pune Pavillion, [GEOGRAPHIC_DATA], [GEOGRAPHIC_DATA]" at bounding box center [633, 325] width 279 height 37
checkbox input "true"
select select "full_report"
select select "csv"
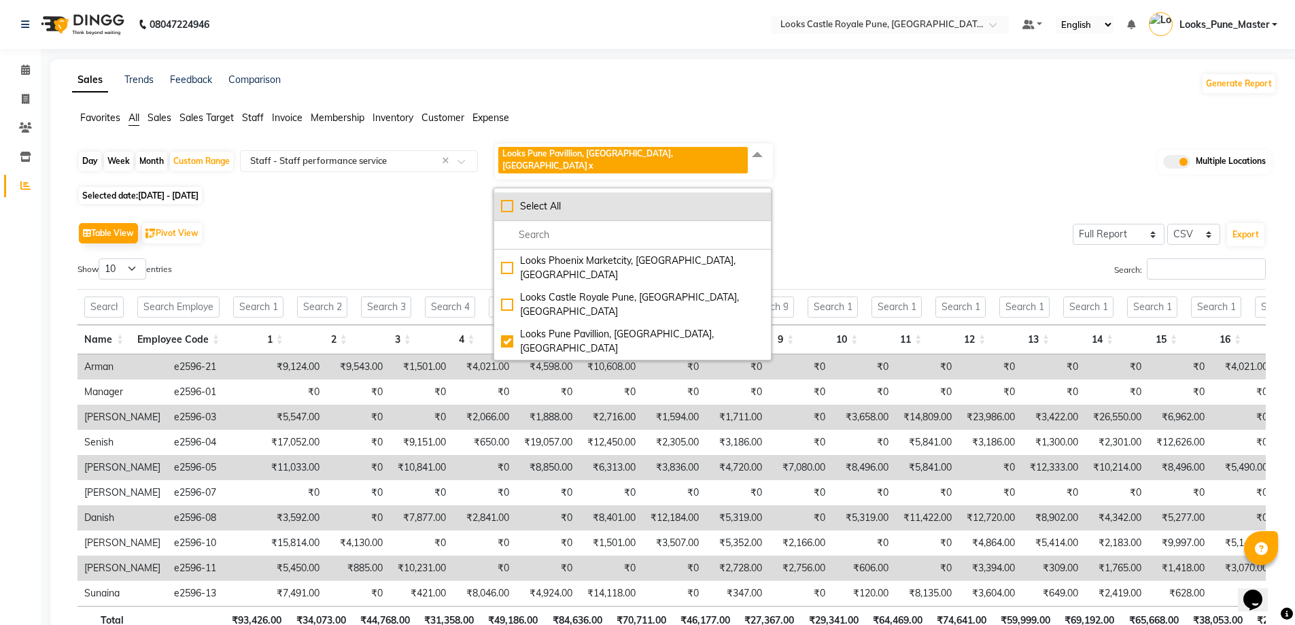
click at [513, 199] on div "Select All" at bounding box center [632, 206] width 263 height 14
checkbox input "true"
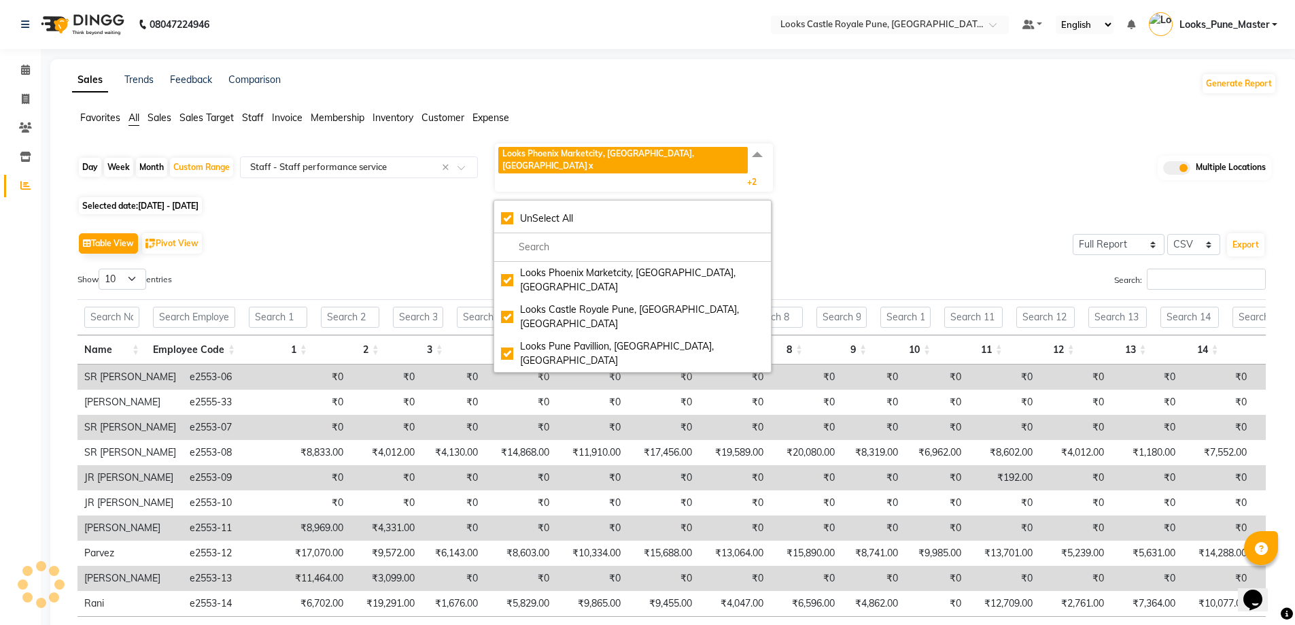
click at [863, 198] on div "Day Week Month Custom Range Select Report Type × Staff - Staff performance serv…" at bounding box center [674, 413] width 1205 height 543
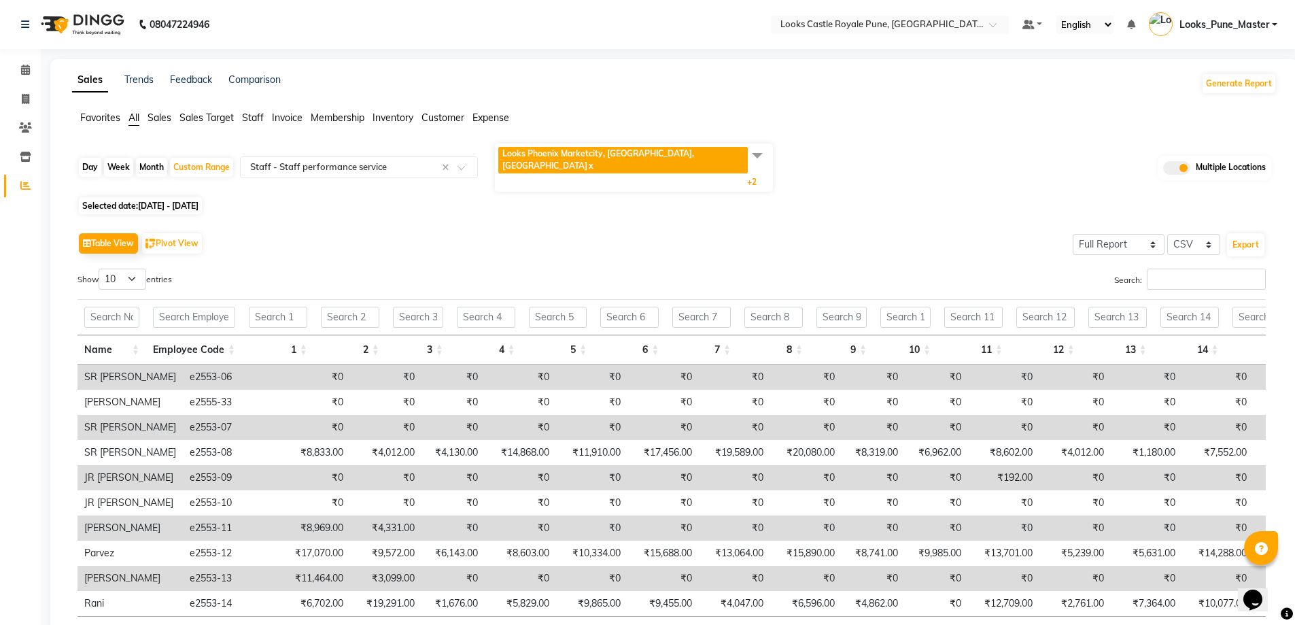
click at [256, 120] on span "Staff" at bounding box center [253, 117] width 22 height 12
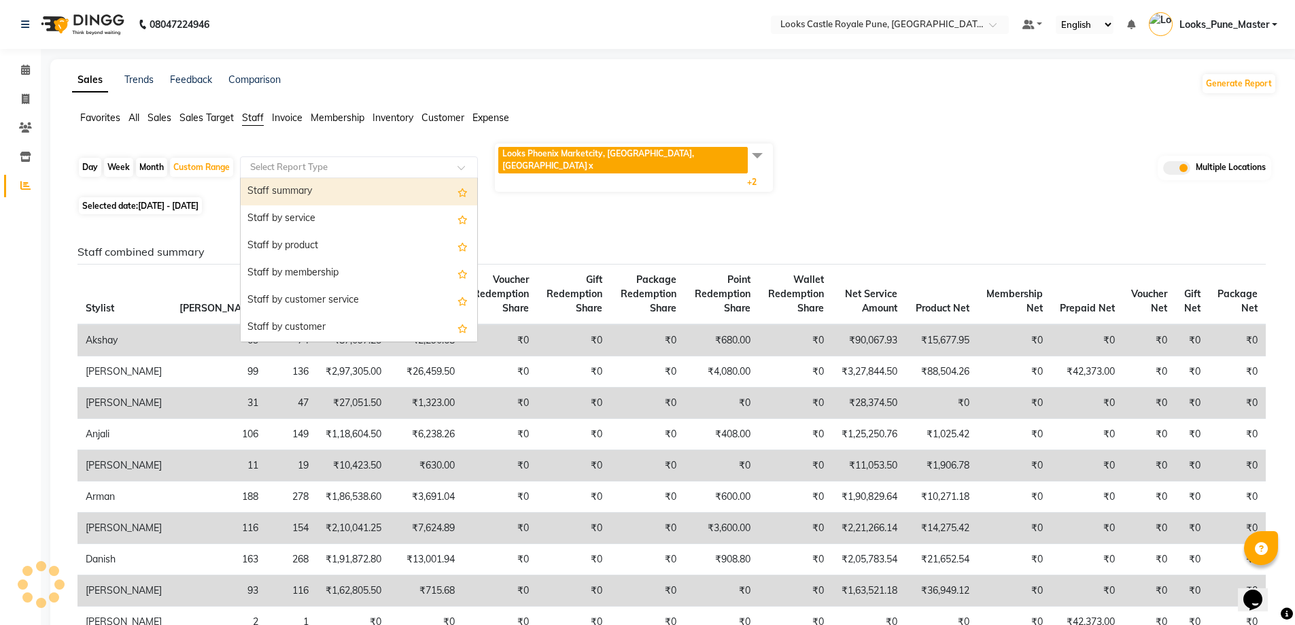
click at [317, 164] on div "Select Report Type" at bounding box center [359, 167] width 238 height 22
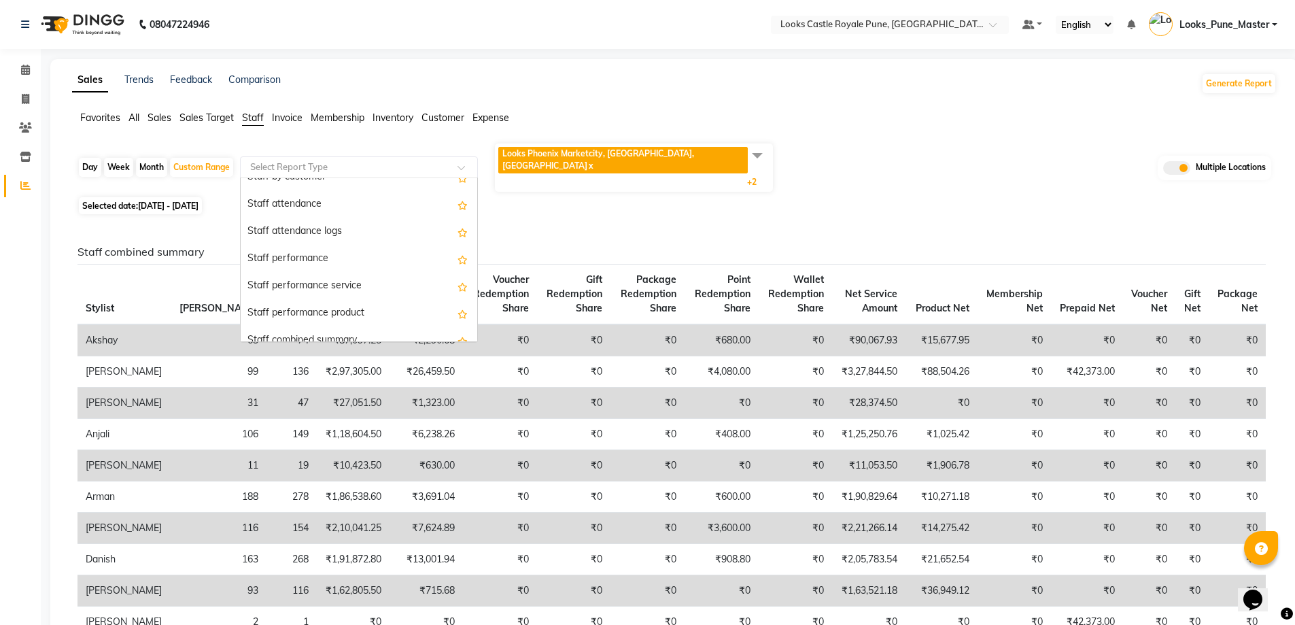
scroll to position [163, 0]
click at [342, 237] on div "Staff performance" at bounding box center [359, 246] width 237 height 27
select select "full_report"
select select "csv"
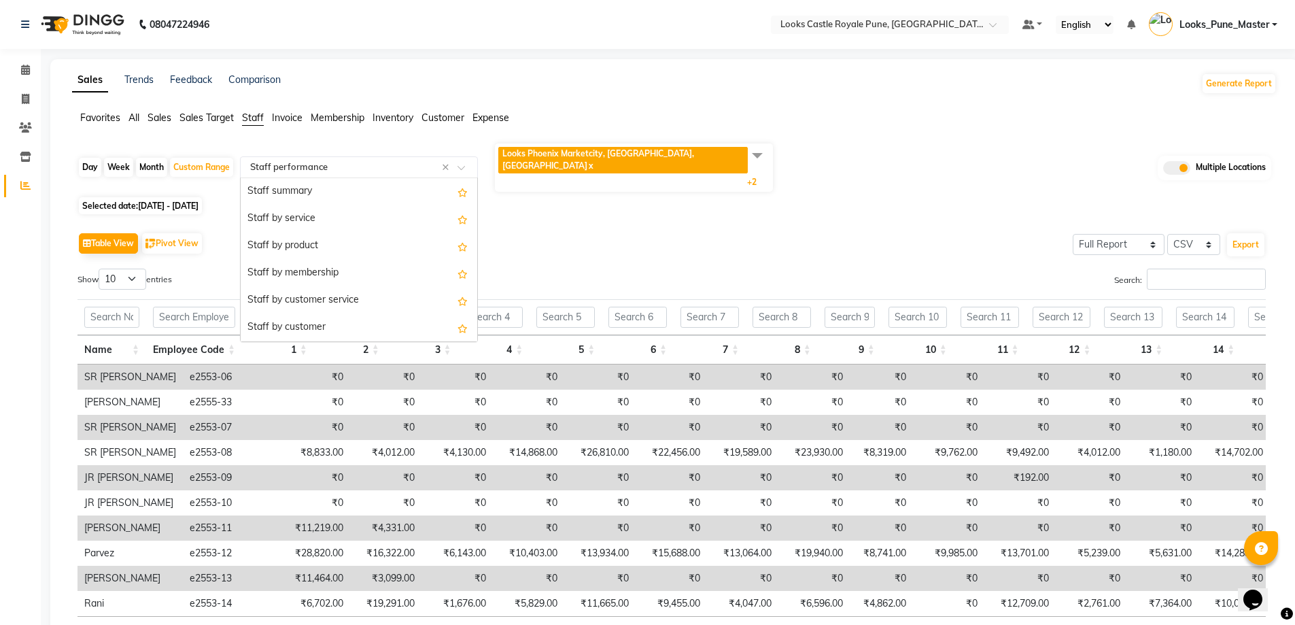
click at [468, 165] on span at bounding box center [466, 172] width 17 height 14
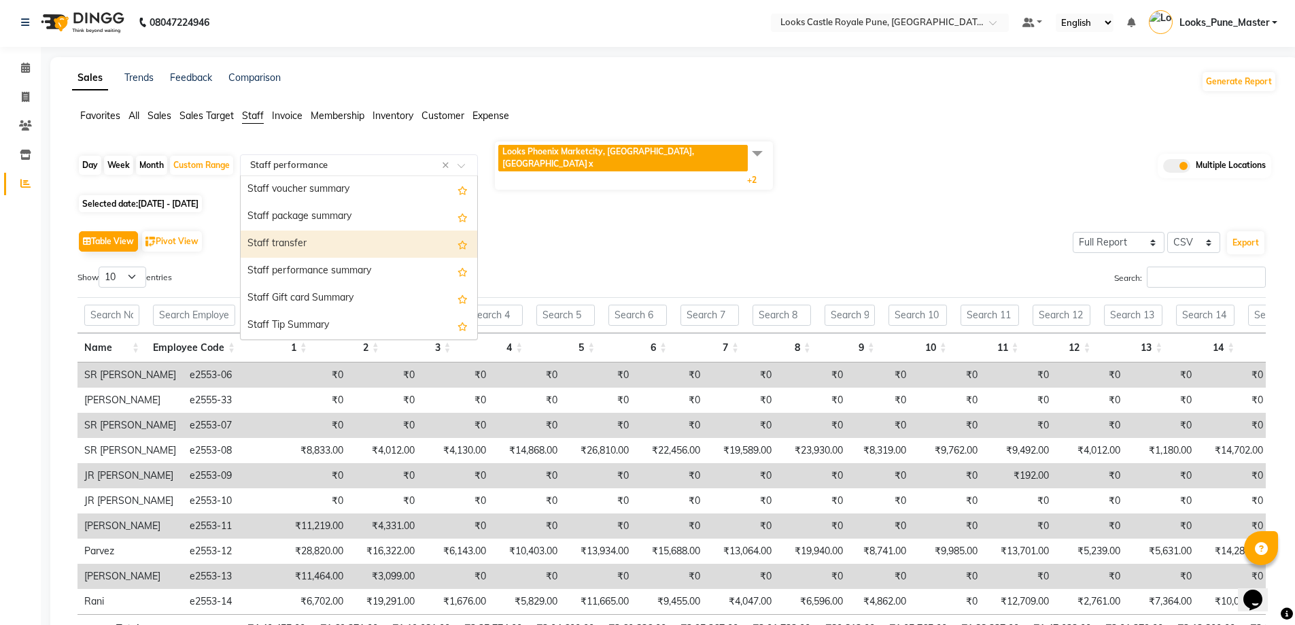
scroll to position [0, 0]
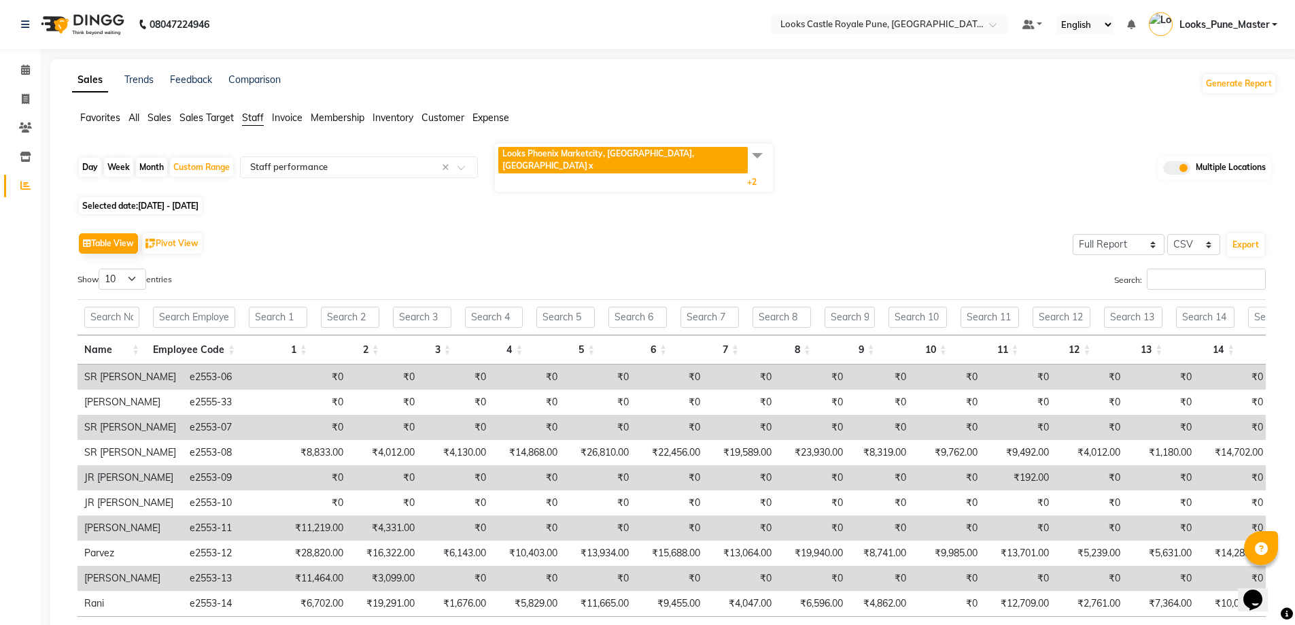
click at [131, 109] on div "Sales Trends Feedback Comparison Generate Report Favorites All Sales Sales Targ…" at bounding box center [674, 378] width 1248 height 639
click at [135, 114] on span "All" at bounding box center [133, 117] width 11 height 12
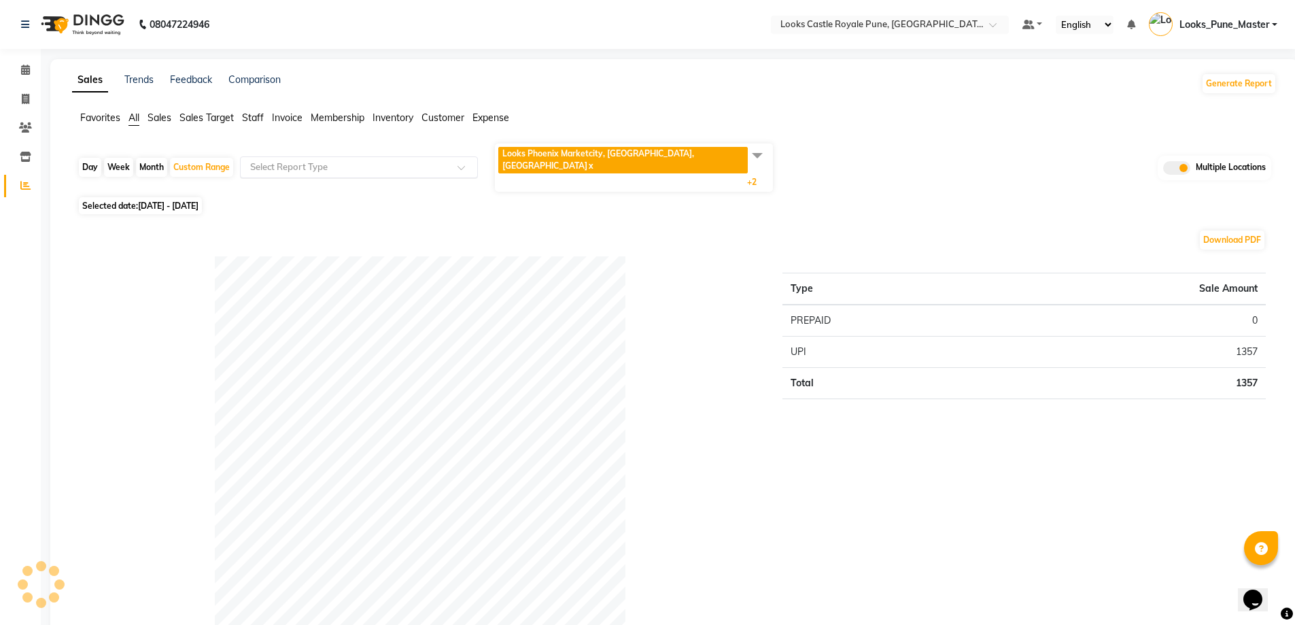
click at [333, 160] on input "text" at bounding box center [345, 167] width 196 height 14
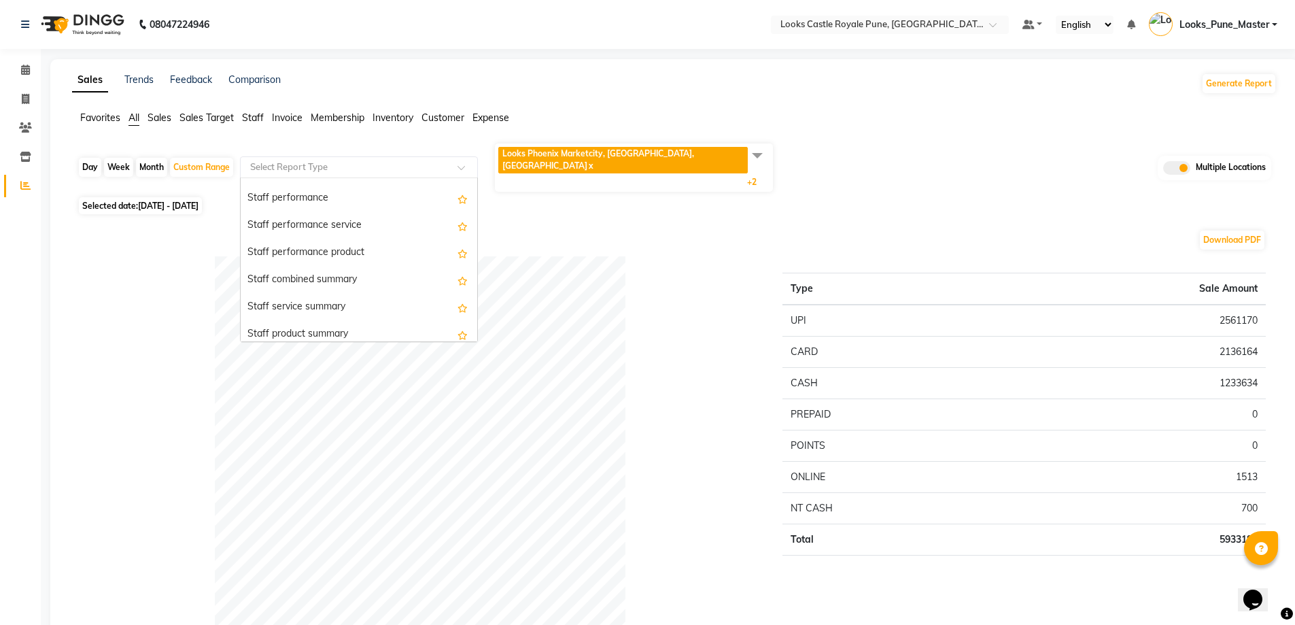
scroll to position [591, 0]
click at [345, 247] on div "Staff combined summary" at bounding box center [359, 252] width 237 height 27
select select "full_report"
select select "csv"
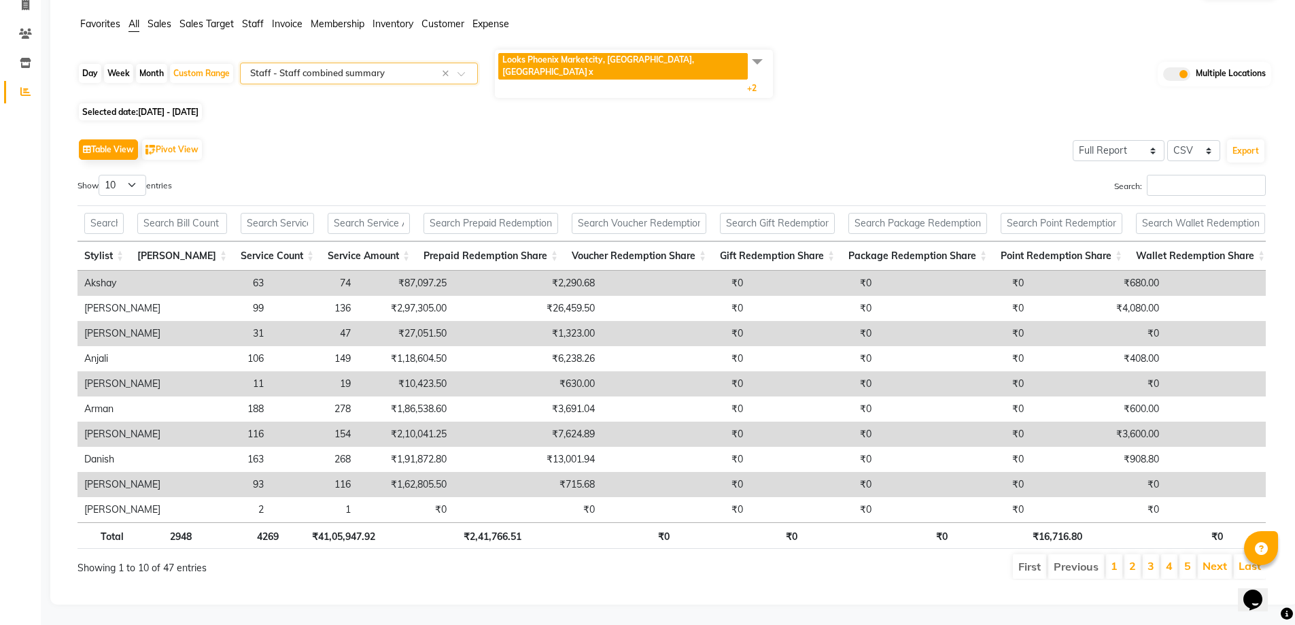
scroll to position [29, 0]
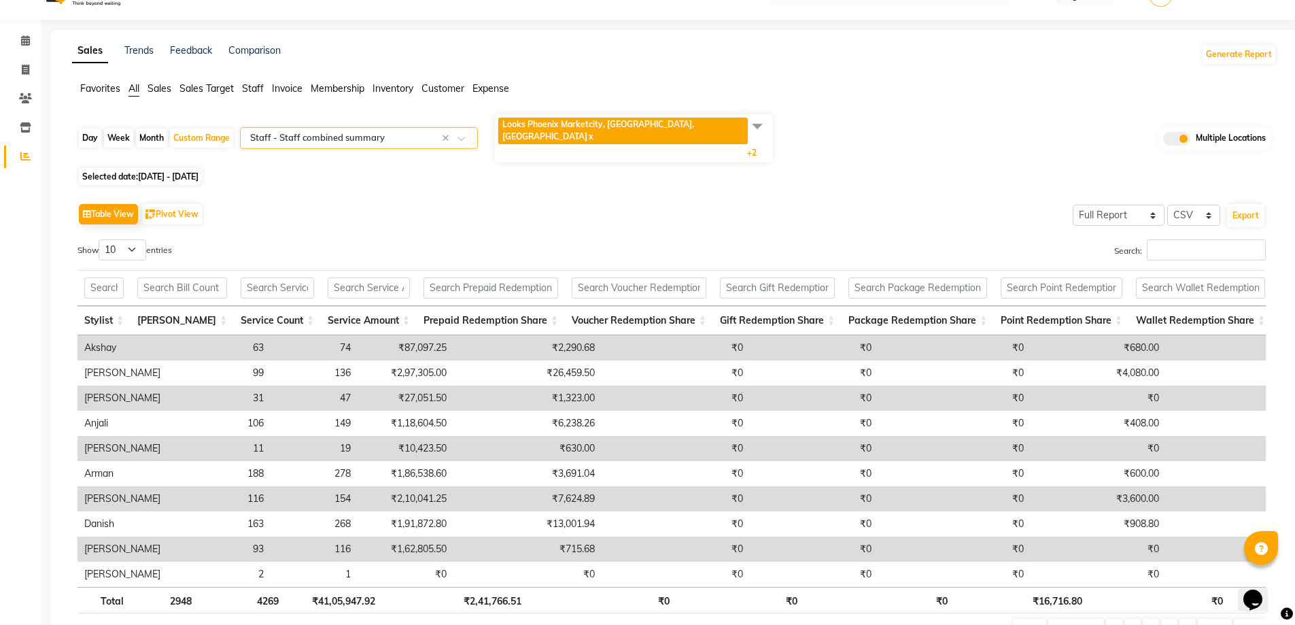
click at [588, 115] on span "Looks Phoenix Marketcity, [GEOGRAPHIC_DATA], [GEOGRAPHIC_DATA] x Looks Castle R…" at bounding box center [634, 138] width 278 height 48
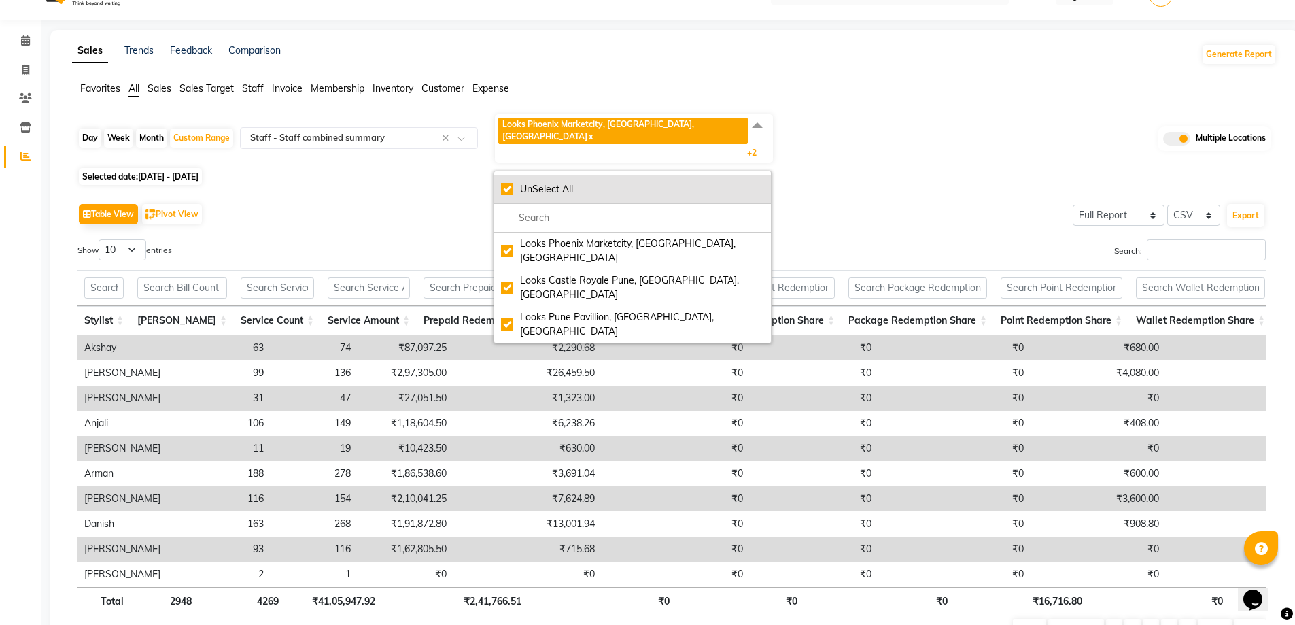
click at [529, 182] on div "UnSelect All" at bounding box center [632, 189] width 263 height 14
checkbox input "false"
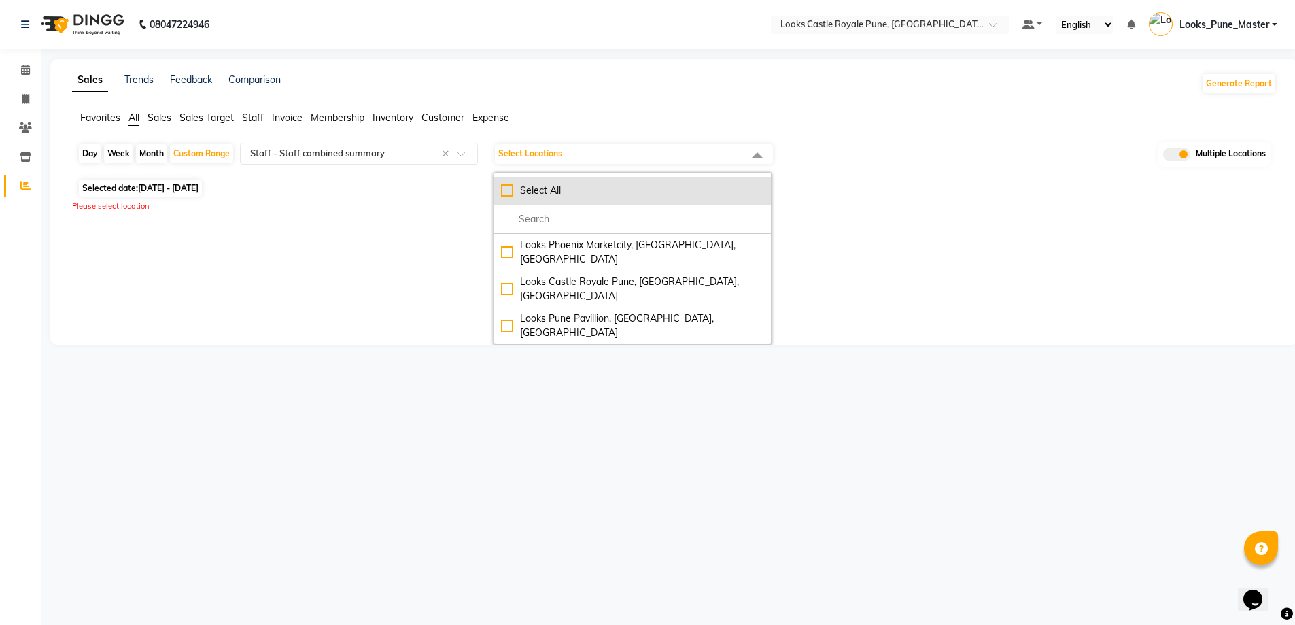
scroll to position [0, 0]
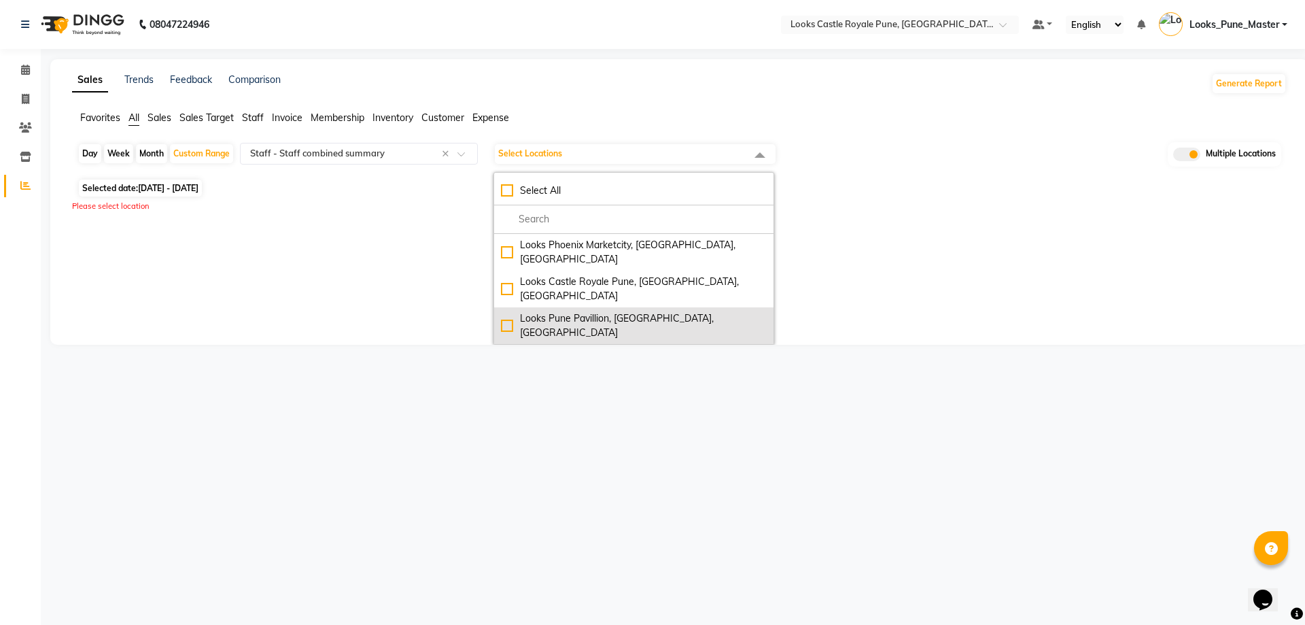
click at [567, 311] on div "Looks Pune Pavillion, [GEOGRAPHIC_DATA], [GEOGRAPHIC_DATA]" at bounding box center [634, 325] width 266 height 29
checkbox input "true"
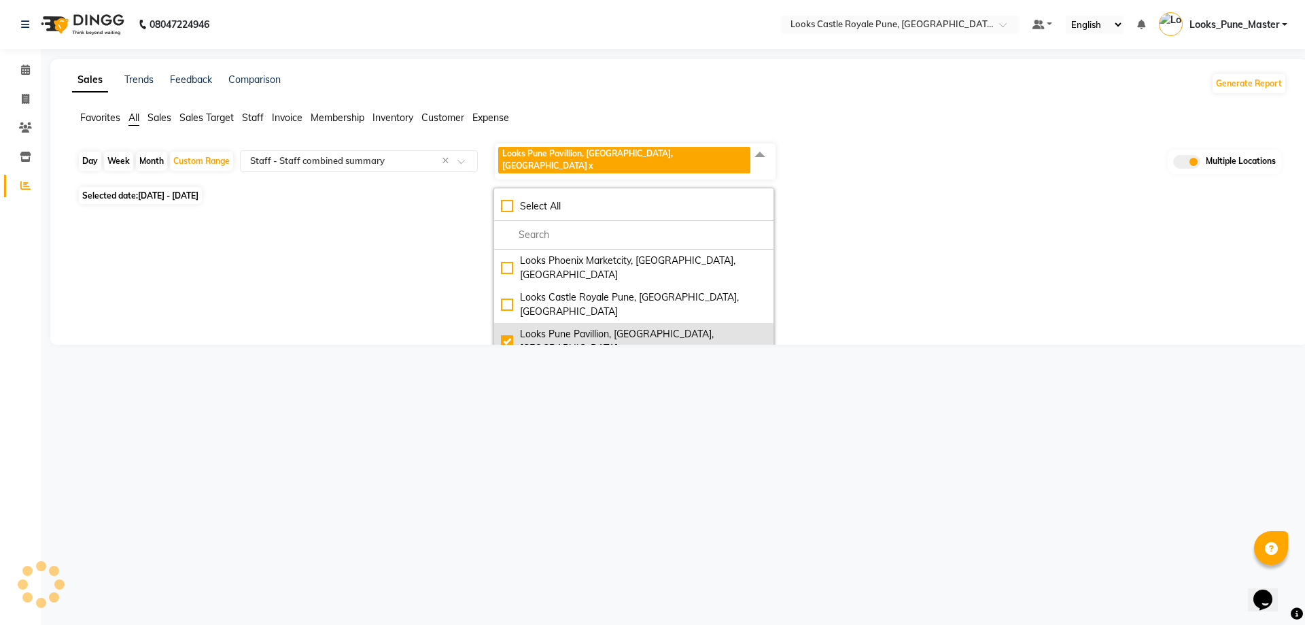
select select "full_report"
select select "csv"
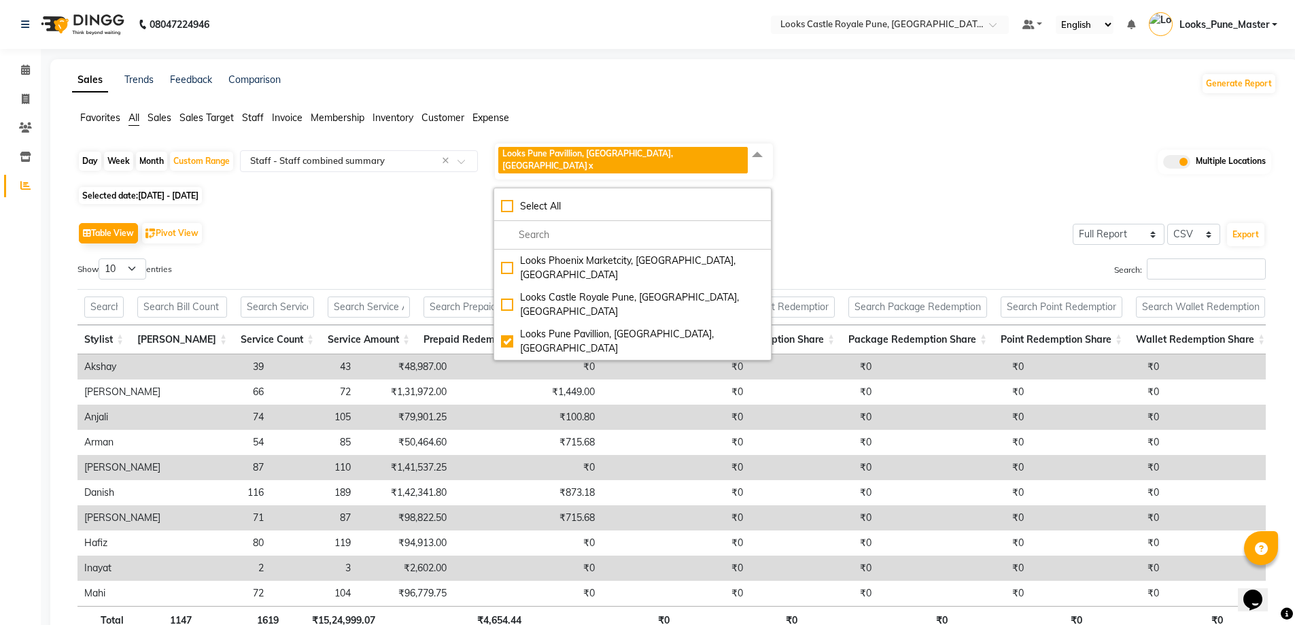
click at [918, 221] on div "Table View Pivot View Select Full Report Filtered Report Select CSV PDF Export" at bounding box center [672, 233] width 1188 height 29
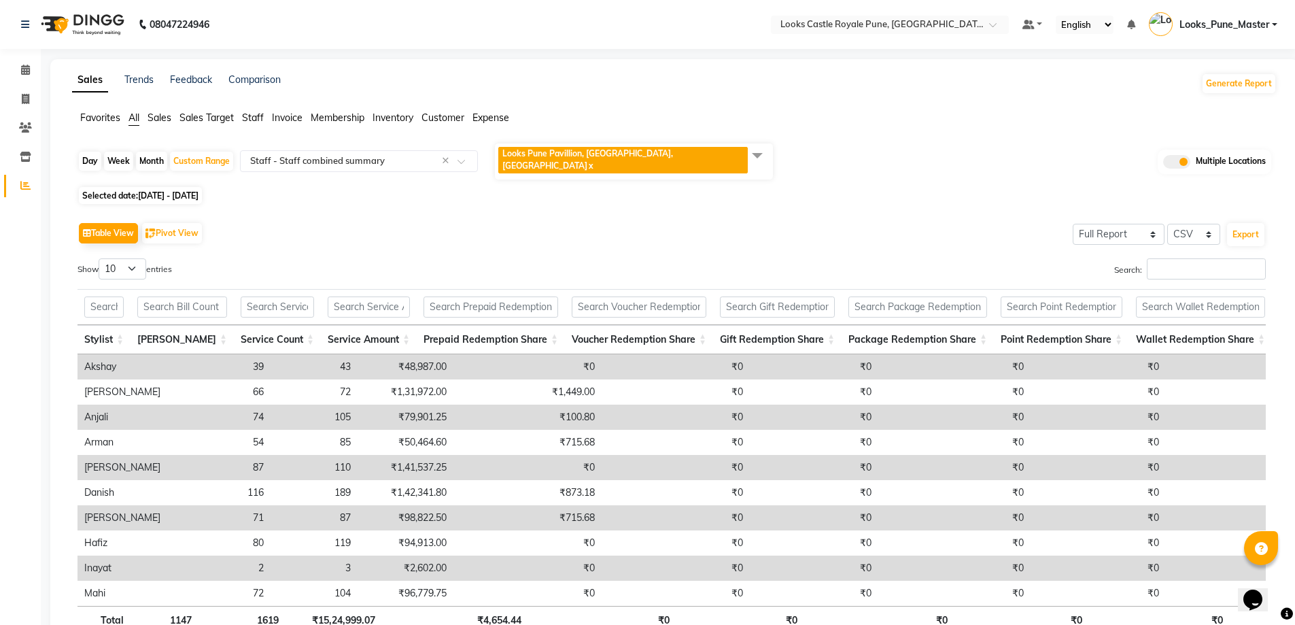
click at [606, 139] on app-reports "Favorites All Sales Sales Target Staff Invoice Membership Inventory Customer Ex…" at bounding box center [674, 393] width 1221 height 564
click at [599, 155] on span "Looks Pune Pavillion, [GEOGRAPHIC_DATA], [GEOGRAPHIC_DATA]" at bounding box center [587, 159] width 171 height 22
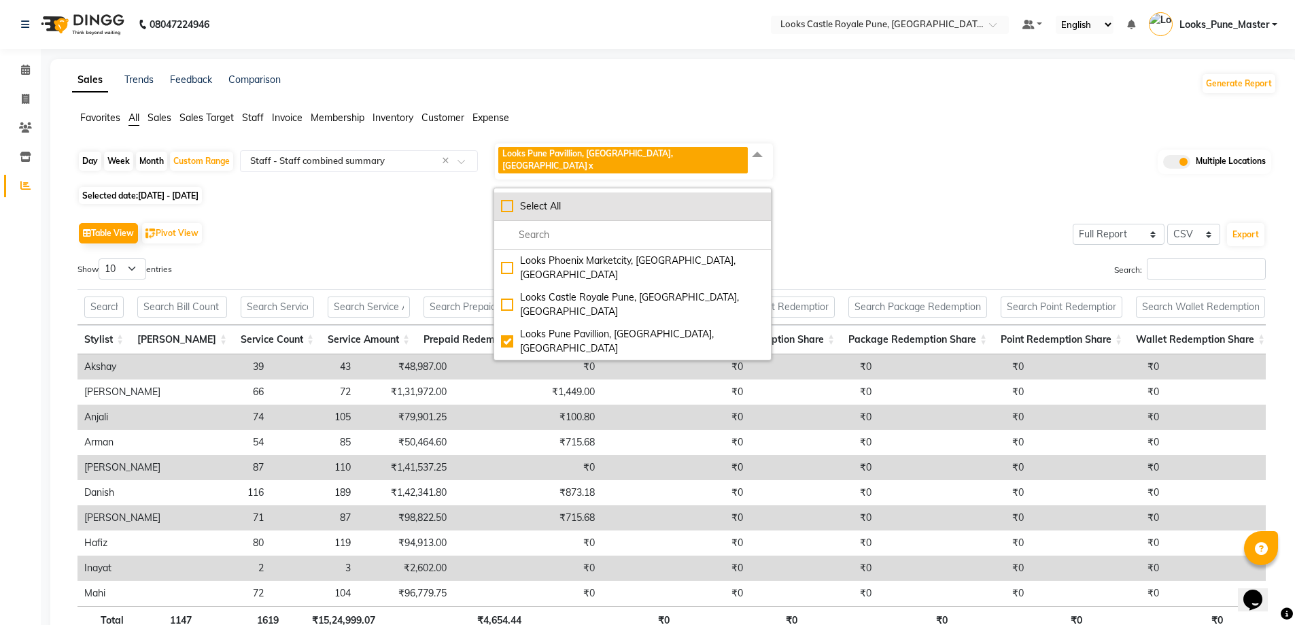
click at [532, 199] on div "Select All" at bounding box center [632, 206] width 263 height 14
checkbox input "true"
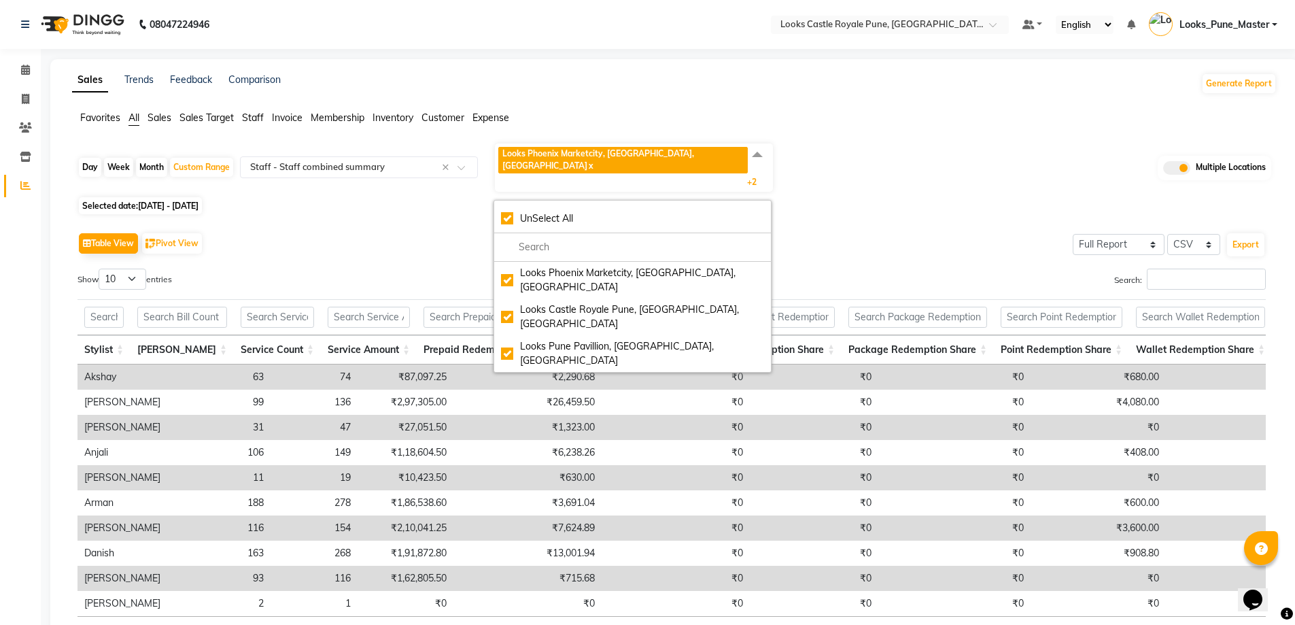
click at [1099, 246] on div "Table View Pivot View Select Full Report Filtered Report Select CSV PDF Export …" at bounding box center [672, 451] width 1188 height 445
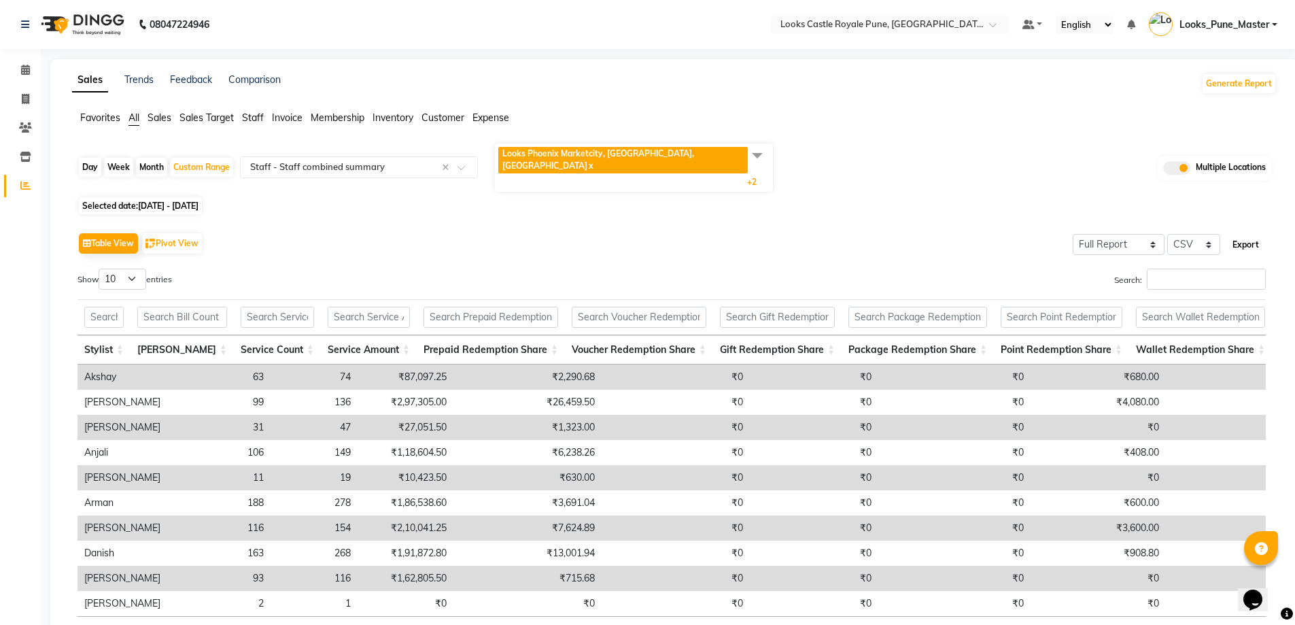
click at [1257, 233] on button "Export" at bounding box center [1245, 244] width 37 height 23
click at [190, 158] on div "Custom Range" at bounding box center [201, 167] width 63 height 19
select select "6"
select select "2025"
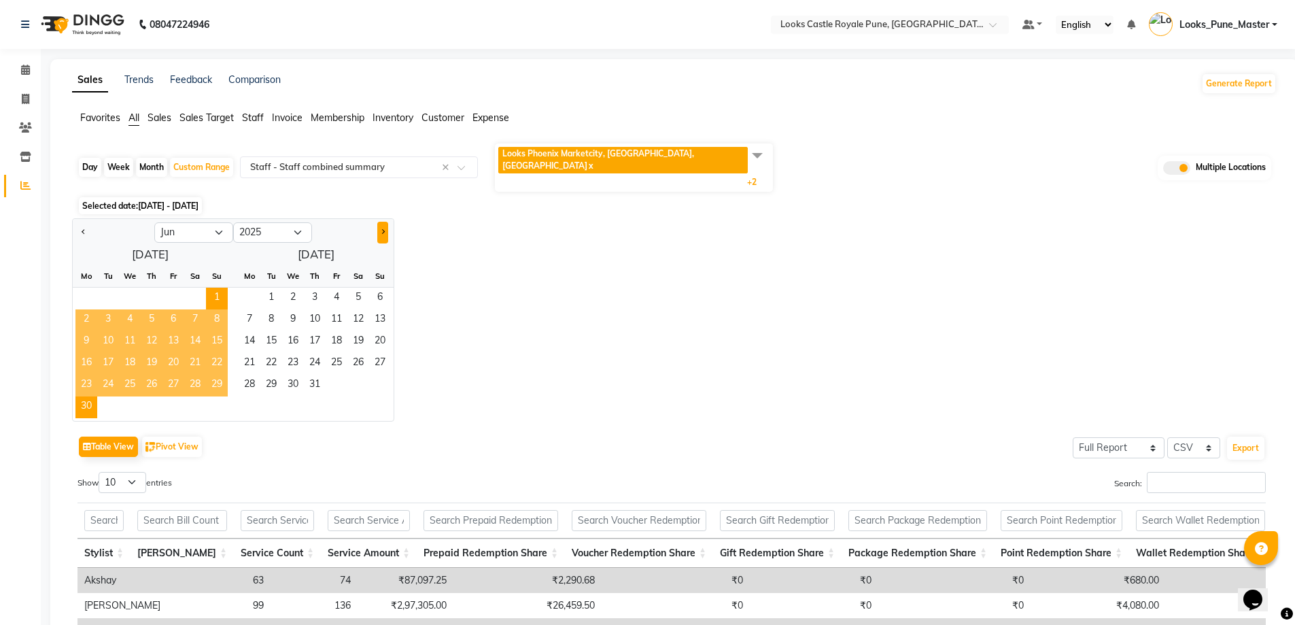
click at [385, 222] on button "Next month" at bounding box center [382, 233] width 11 height 22
select select "7"
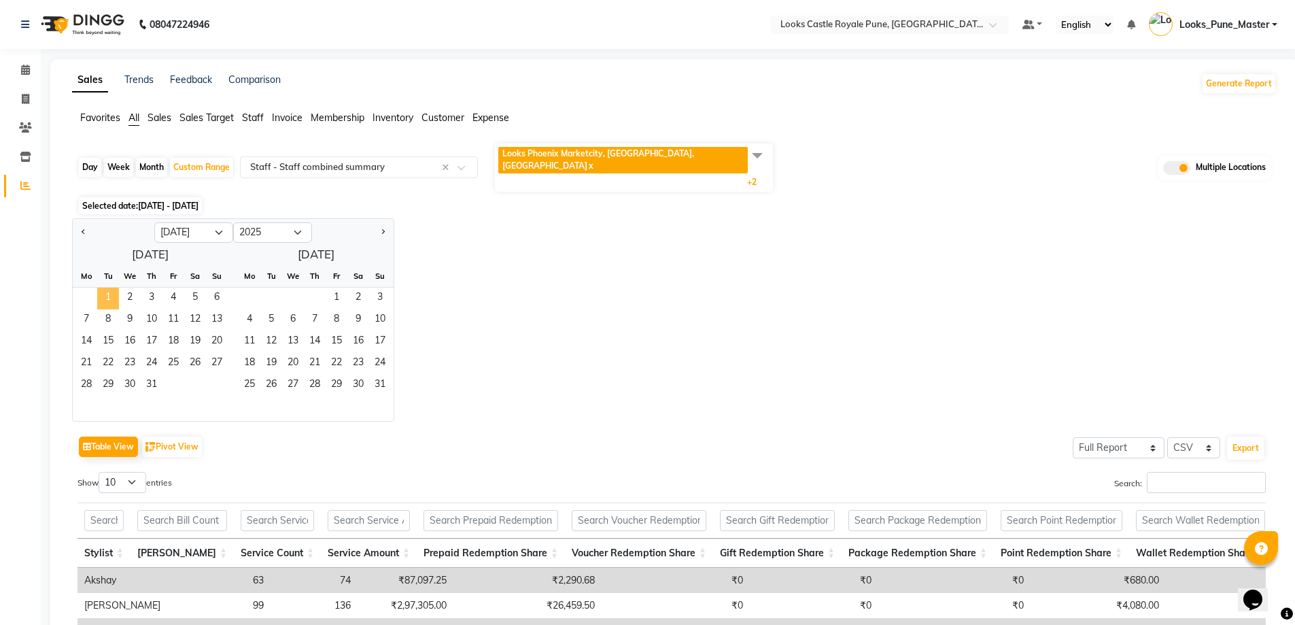
drag, startPoint x: 103, startPoint y: 279, endPoint x: 117, endPoint y: 292, distance: 18.8
click at [103, 288] on span "1" at bounding box center [108, 299] width 22 height 22
click at [152, 375] on span "31" at bounding box center [152, 386] width 22 height 22
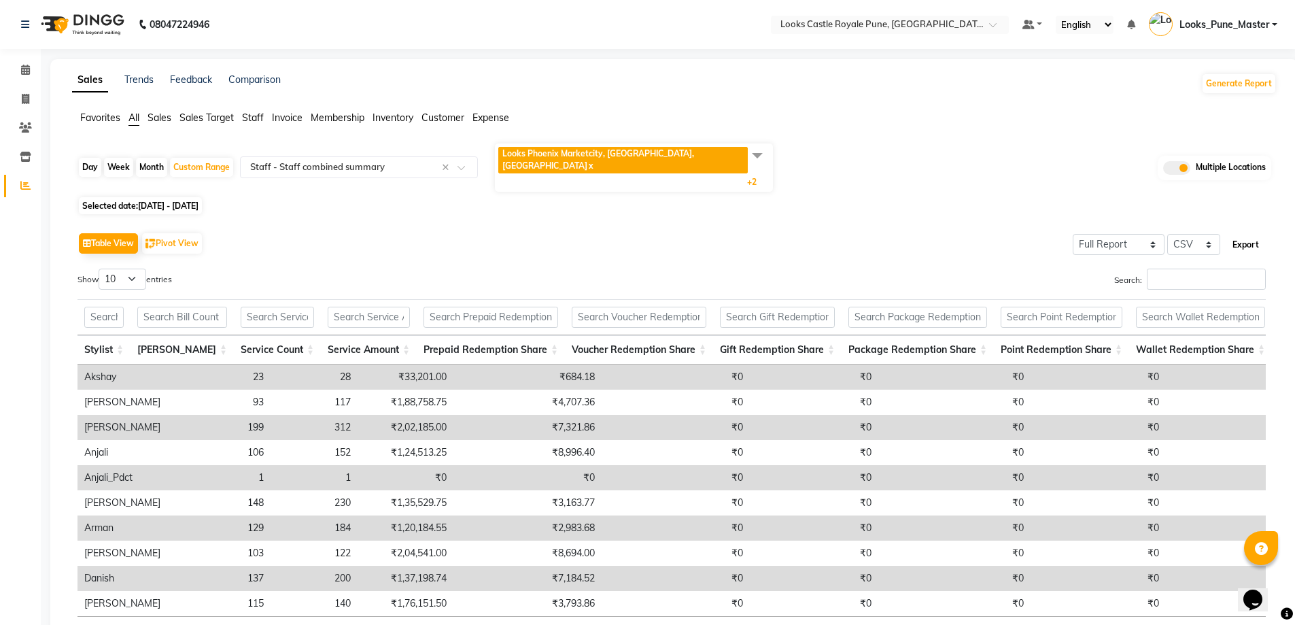
click at [1256, 233] on button "Export" at bounding box center [1245, 244] width 37 height 23
click at [208, 158] on div "Custom Range" at bounding box center [201, 167] width 63 height 19
select select "7"
select select "2025"
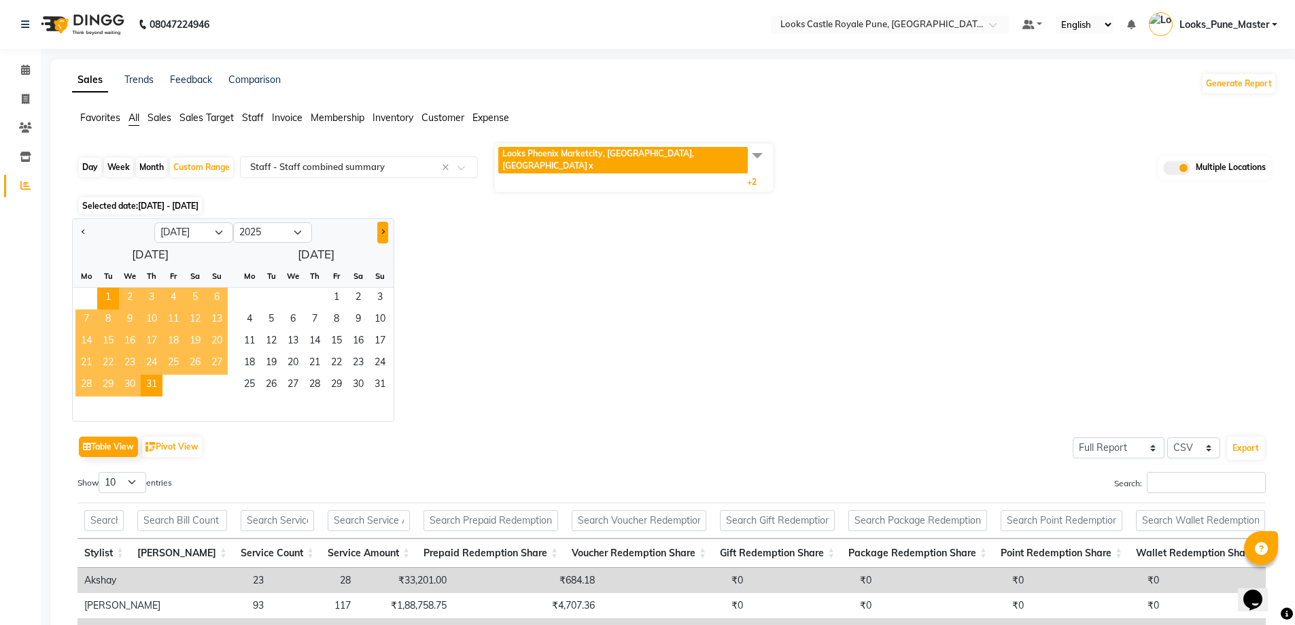
click at [383, 222] on button "Next month" at bounding box center [382, 233] width 11 height 22
select select "8"
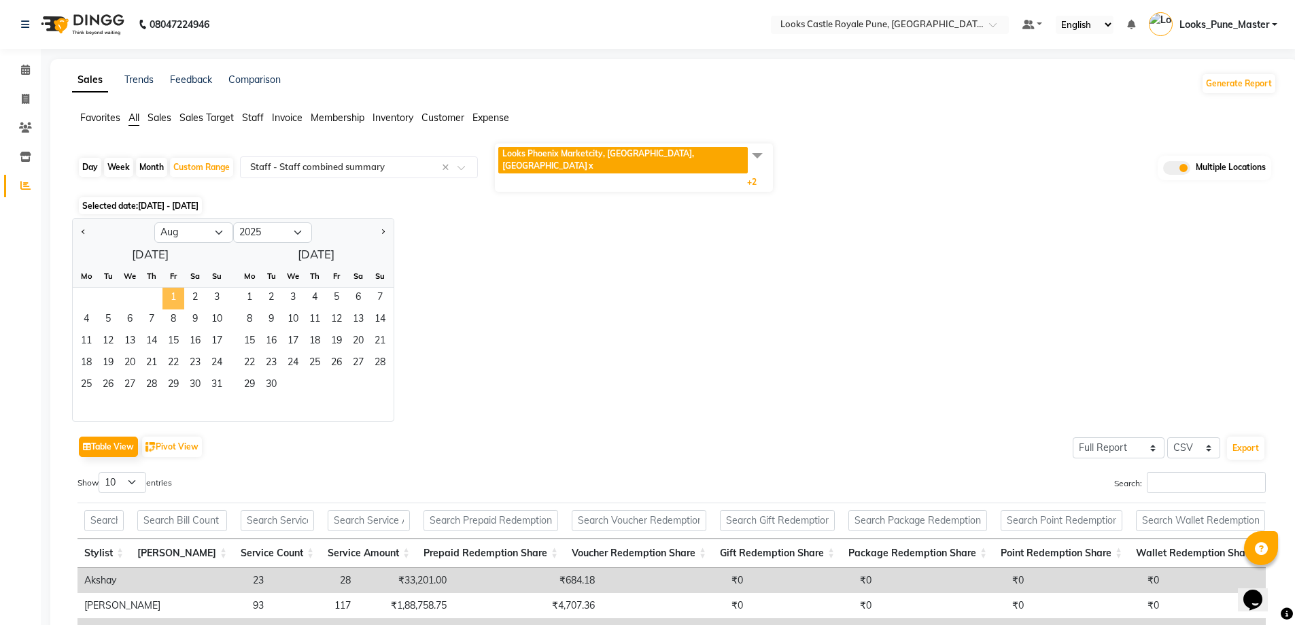
click at [177, 288] on span "1" at bounding box center [173, 299] width 22 height 22
click at [218, 375] on span "31" at bounding box center [217, 386] width 22 height 22
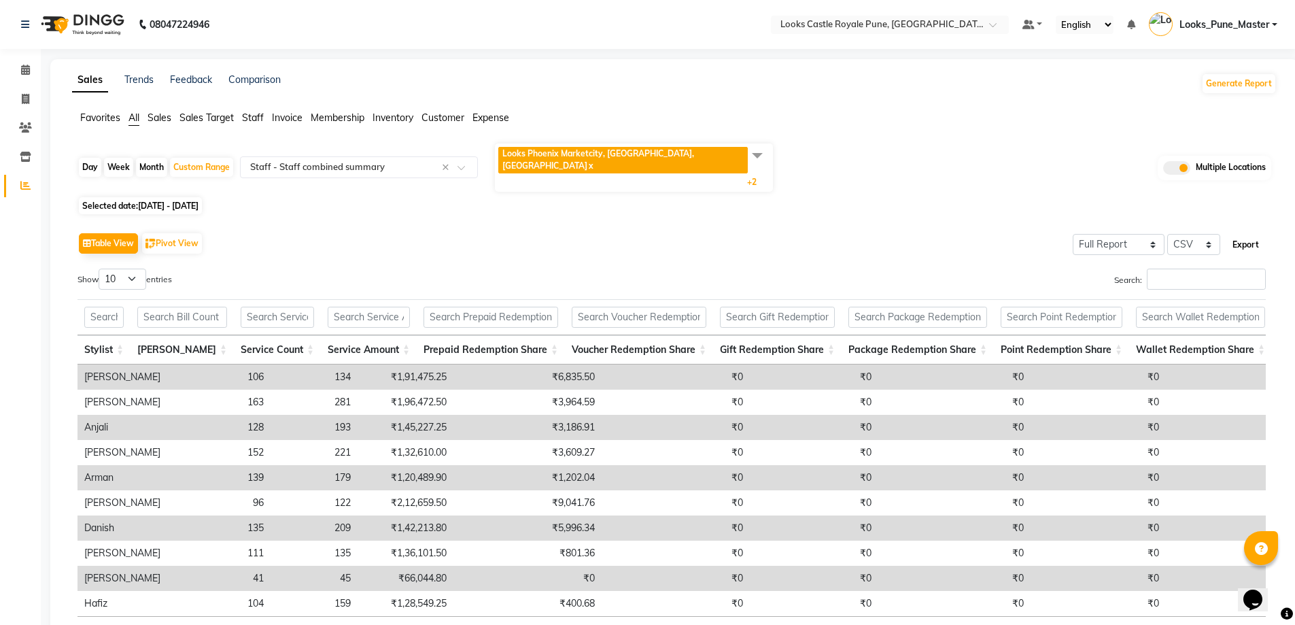
click at [1240, 233] on button "Export" at bounding box center [1245, 244] width 37 height 23
